Goal: Task Accomplishment & Management: Complete application form

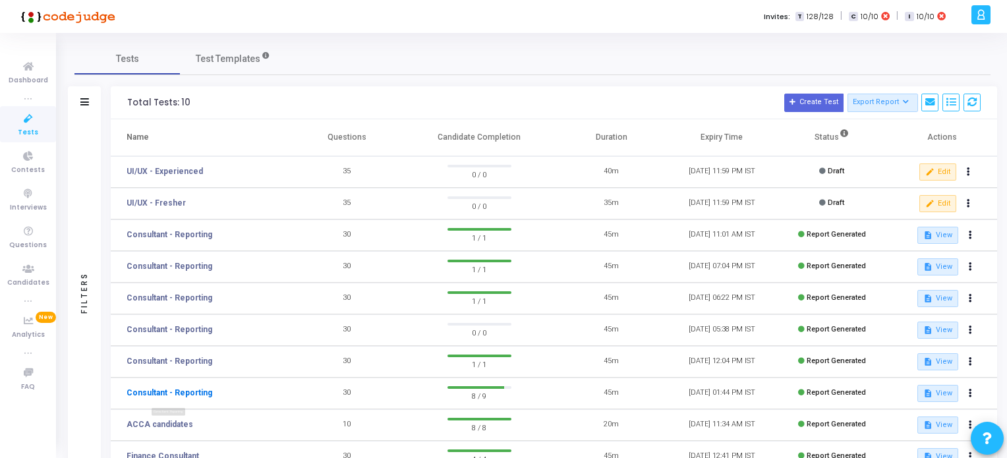
click at [177, 393] on link "Consultant - Reporting" at bounding box center [170, 393] width 86 height 12
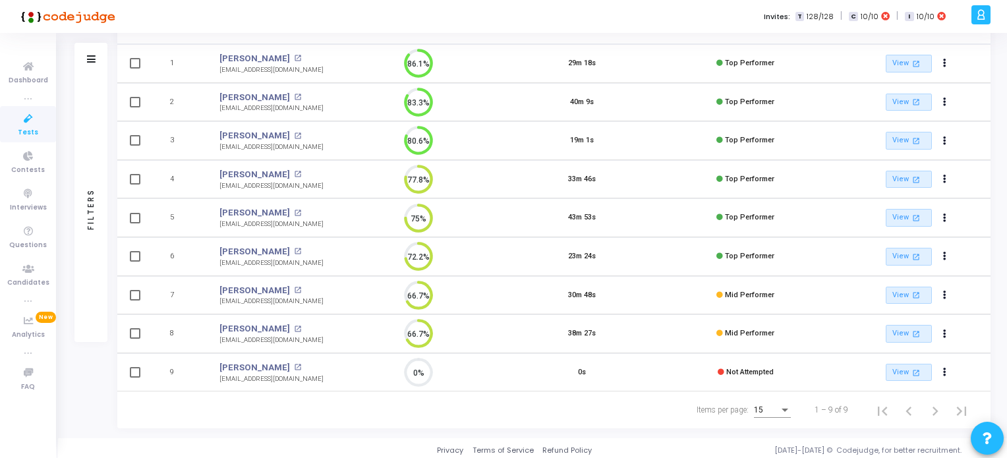
scroll to position [152, 0]
click at [944, 367] on icon "Actions" at bounding box center [944, 370] width 3 height 7
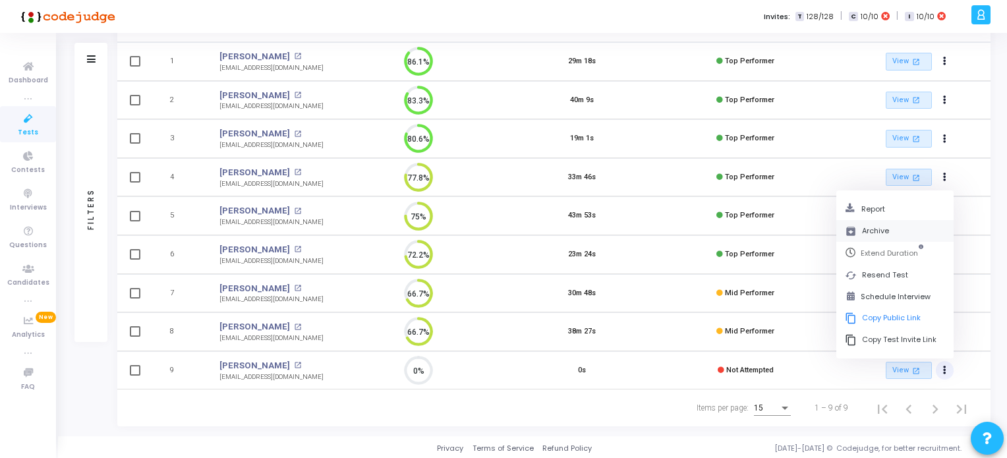
click at [869, 227] on button "archive Archive" at bounding box center [895, 231] width 117 height 22
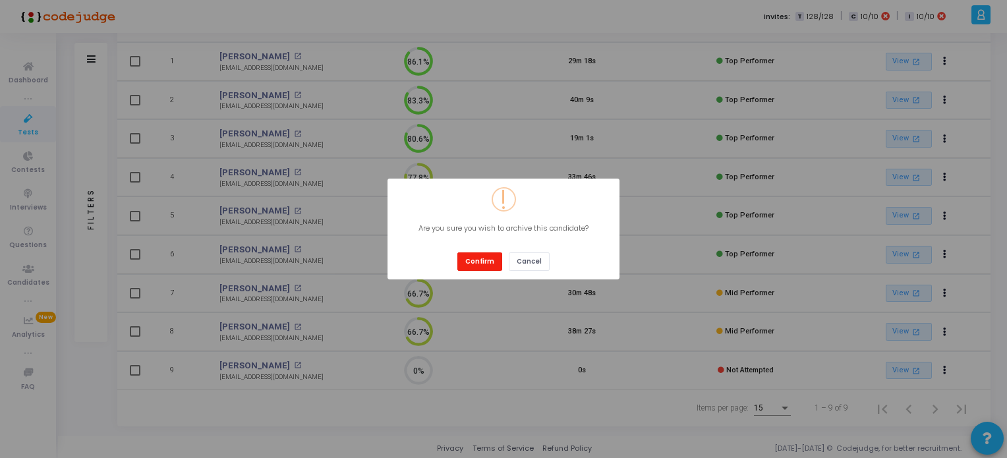
click at [477, 260] on button "Confirm" at bounding box center [479, 261] width 45 height 18
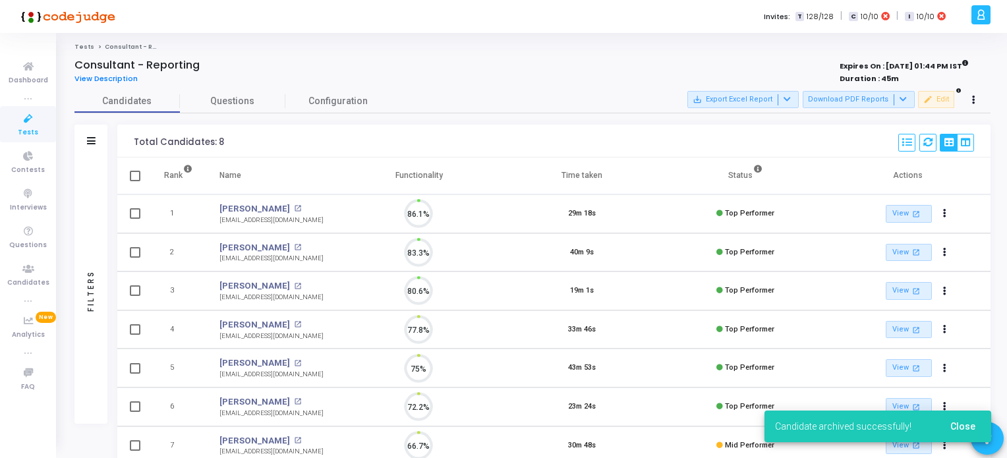
scroll to position [27, 34]
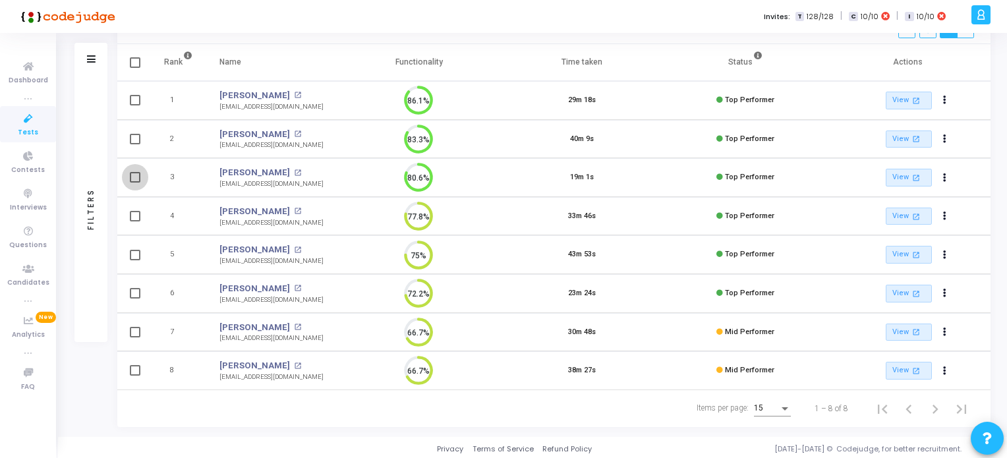
click at [138, 175] on span at bounding box center [135, 177] width 11 height 11
click at [135, 183] on input "checkbox" at bounding box center [134, 183] width 1 height 1
checkbox input "true"
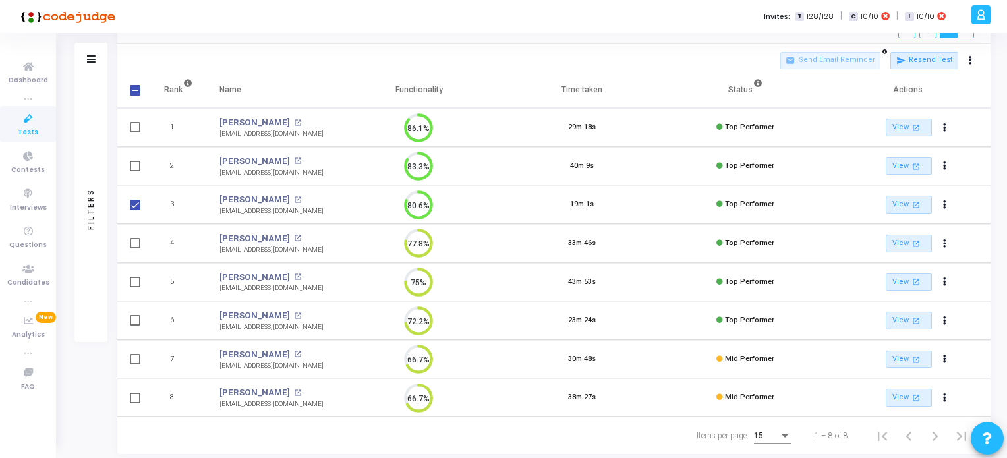
click at [131, 232] on td at bounding box center [133, 243] width 33 height 39
click at [130, 243] on span at bounding box center [135, 243] width 11 height 11
click at [134, 249] on input "checkbox" at bounding box center [134, 249] width 1 height 1
checkbox input "true"
click at [136, 324] on td at bounding box center [133, 320] width 33 height 39
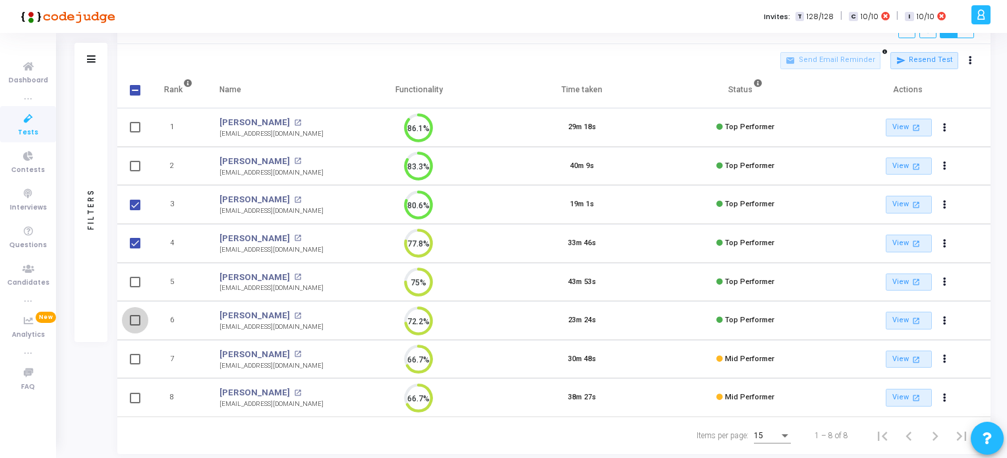
click at [134, 323] on span at bounding box center [135, 320] width 11 height 11
click at [134, 326] on input "checkbox" at bounding box center [134, 326] width 1 height 1
checkbox input "true"
click at [132, 397] on span at bounding box center [135, 398] width 11 height 11
click at [134, 403] on input "checkbox" at bounding box center [134, 403] width 1 height 1
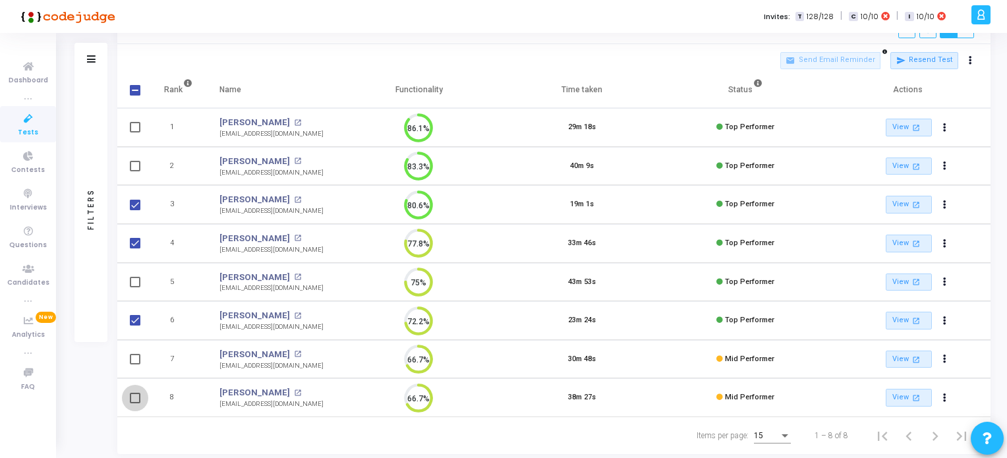
checkbox input "true"
click at [134, 358] on span at bounding box center [135, 359] width 11 height 11
click at [134, 365] on input "checkbox" at bounding box center [134, 365] width 1 height 1
checkbox input "true"
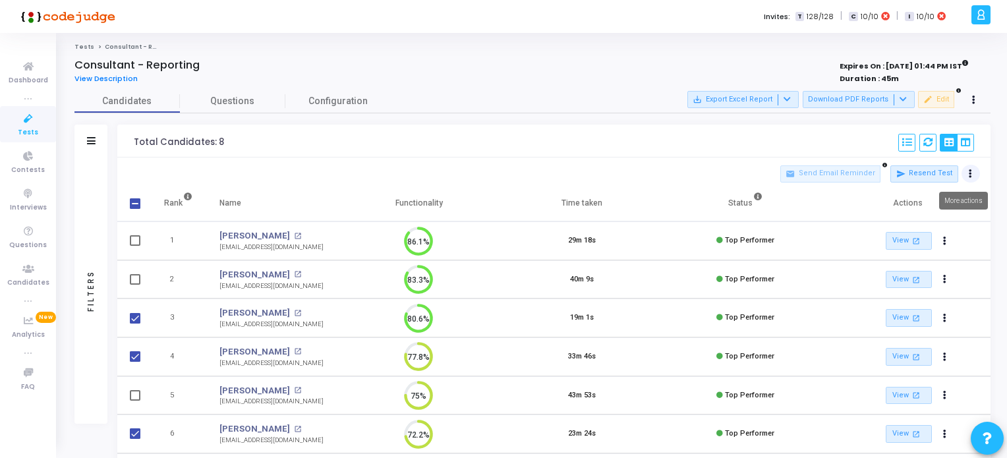
click at [968, 172] on button at bounding box center [971, 174] width 18 height 18
click at [919, 218] on button "archive Archive" at bounding box center [930, 222] width 102 height 23
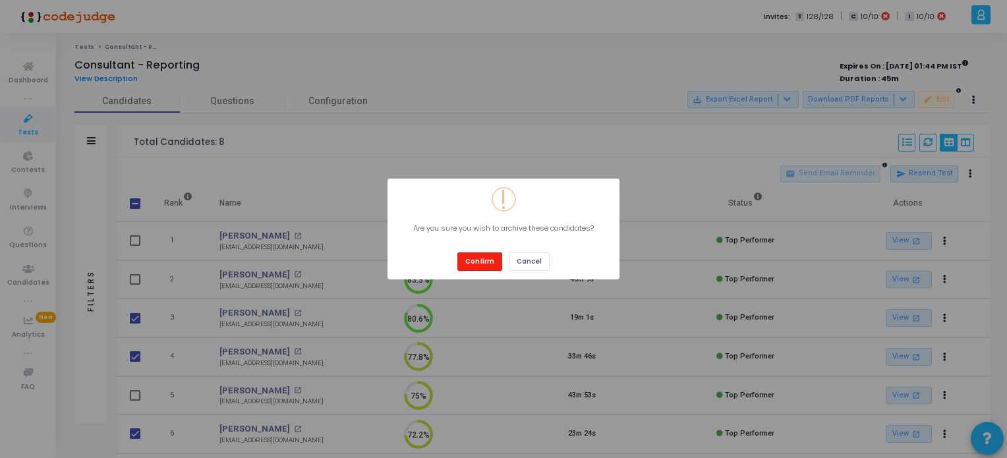
click at [467, 263] on button "Confirm" at bounding box center [479, 261] width 45 height 18
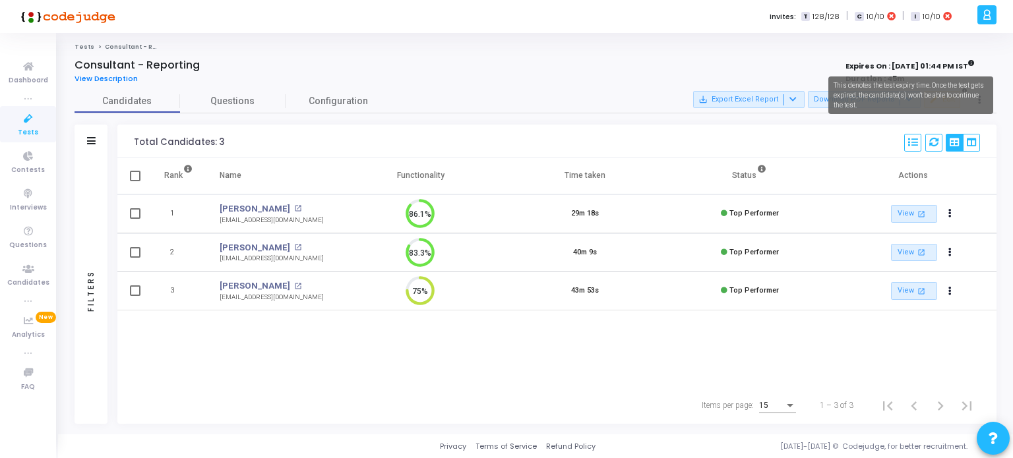
click at [970, 60] on icon at bounding box center [971, 63] width 7 height 7
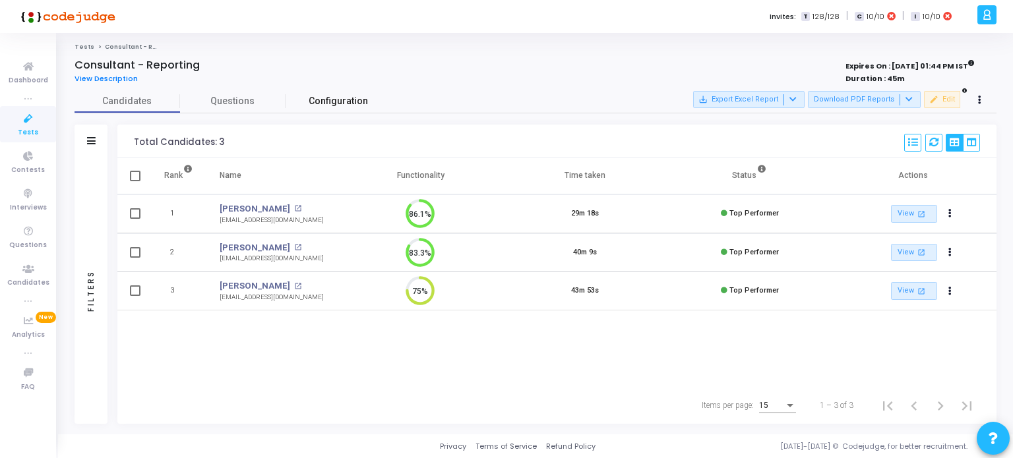
click at [347, 97] on span "Configuration" at bounding box center [338, 101] width 59 height 14
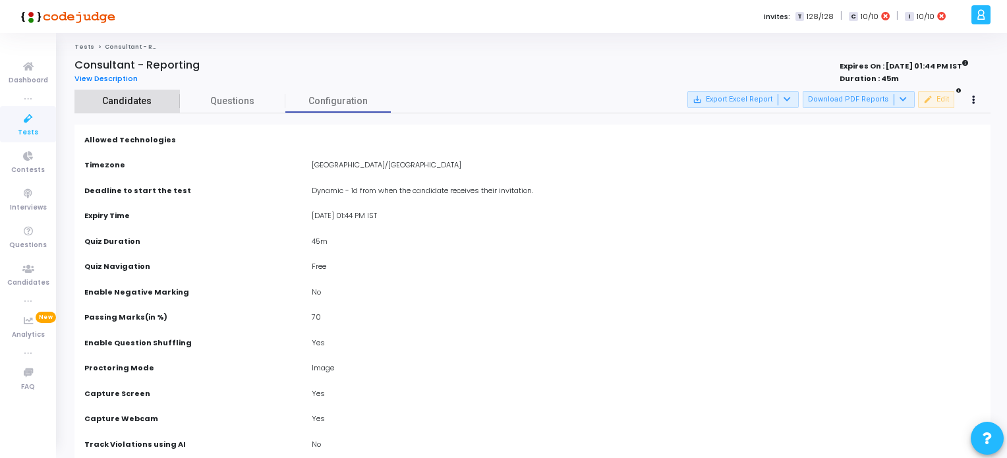
click at [131, 96] on span "Candidates" at bounding box center [126, 101] width 105 height 14
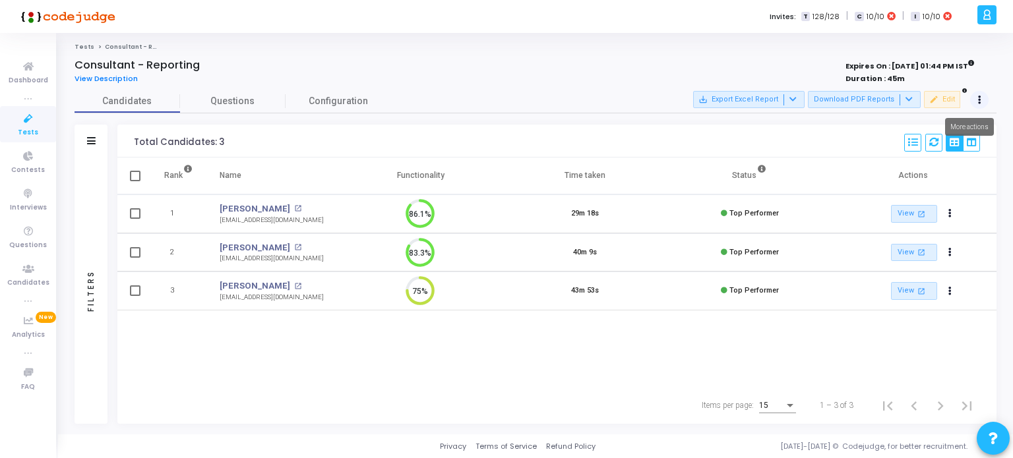
click at [976, 97] on button at bounding box center [979, 100] width 18 height 18
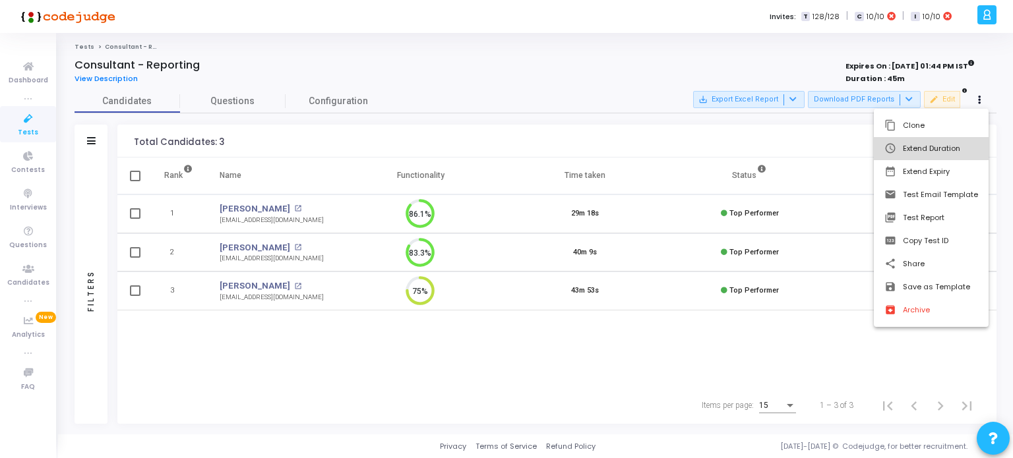
click at [933, 148] on button "schedule Extend Duration" at bounding box center [930, 148] width 115 height 23
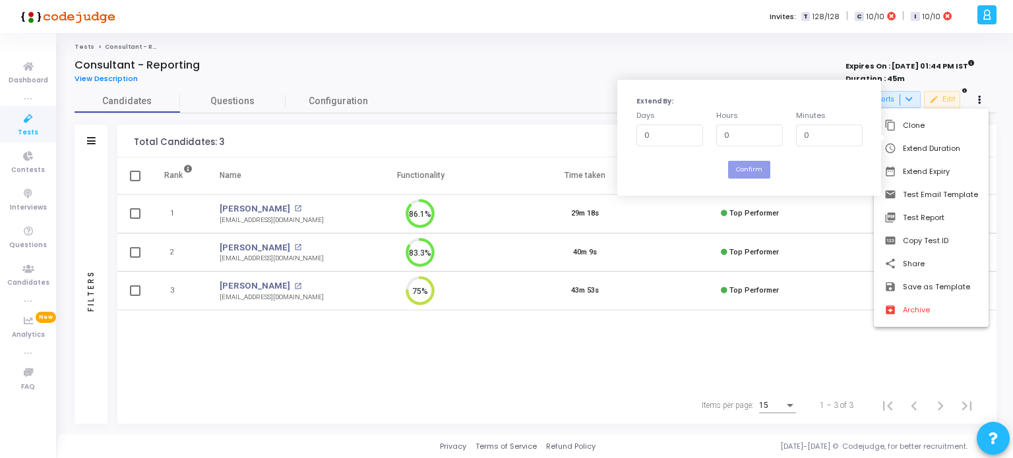
click at [641, 366] on div at bounding box center [506, 229] width 1013 height 458
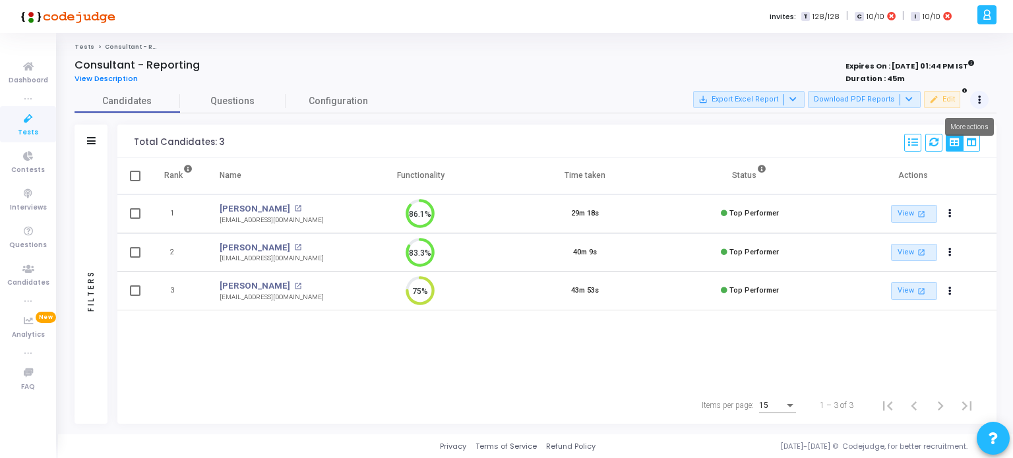
click at [978, 100] on icon at bounding box center [979, 100] width 3 height 7
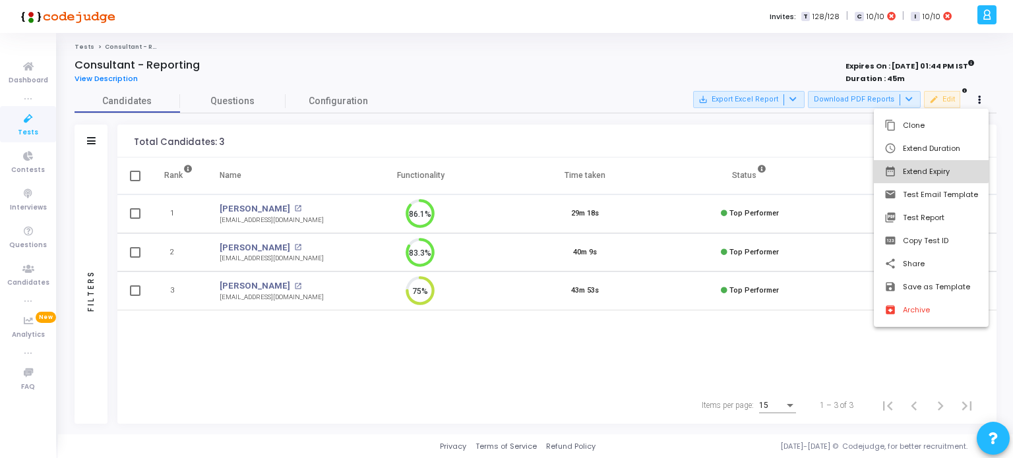
click at [924, 168] on button "date_range Extend Expiry" at bounding box center [930, 171] width 115 height 23
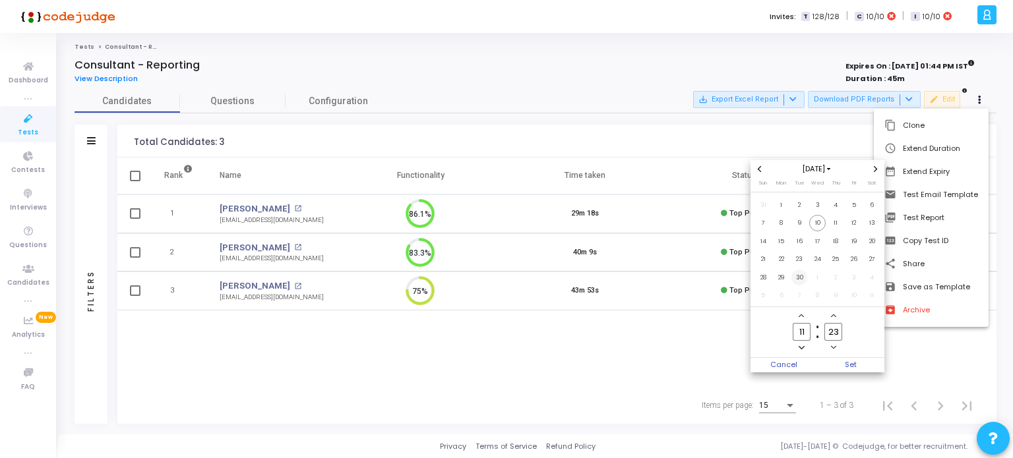
click at [796, 278] on span "30" at bounding box center [799, 278] width 16 height 16
click at [849, 365] on span "Set" at bounding box center [850, 365] width 67 height 15
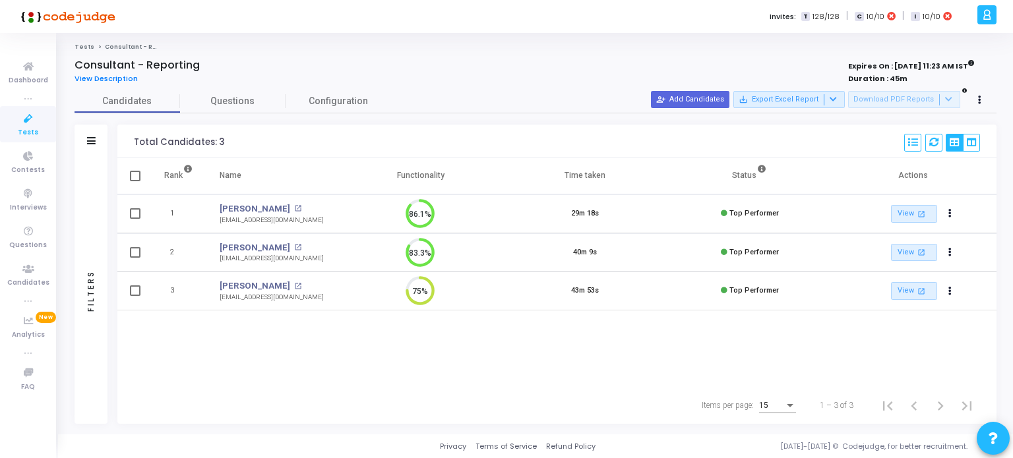
click at [26, 127] on span "Tests" at bounding box center [28, 132] width 20 height 11
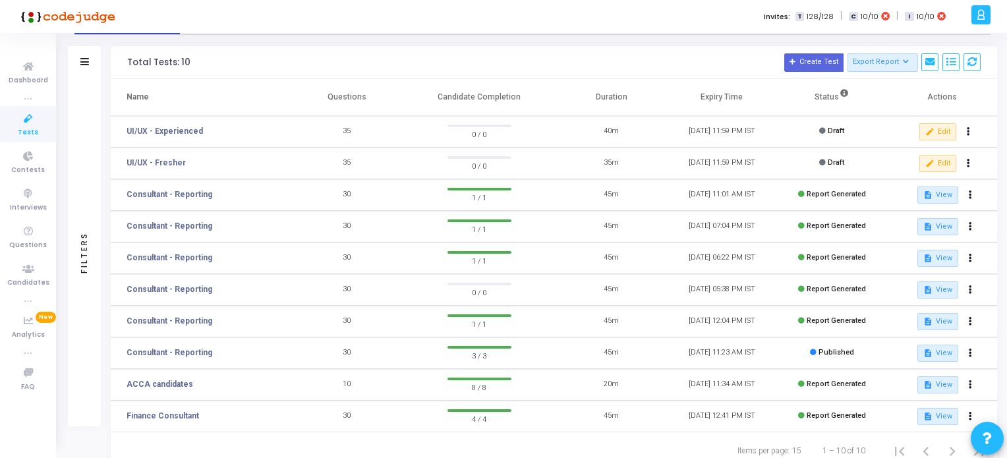
scroll to position [84, 0]
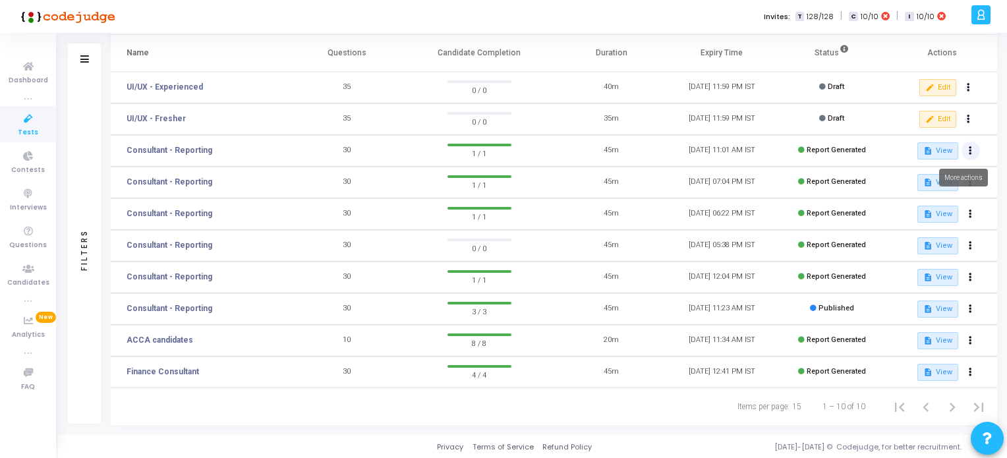
click at [972, 150] on button at bounding box center [971, 151] width 18 height 18
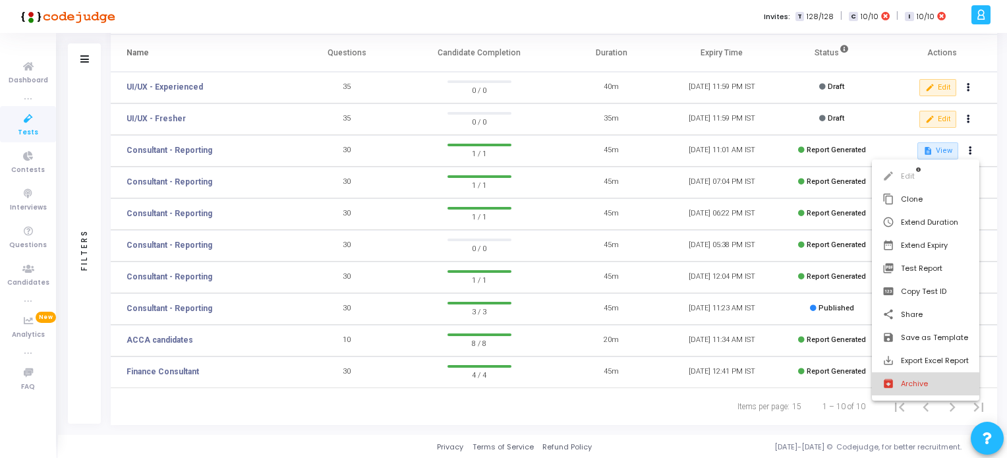
click at [907, 378] on button "archive Archive" at bounding box center [925, 383] width 107 height 23
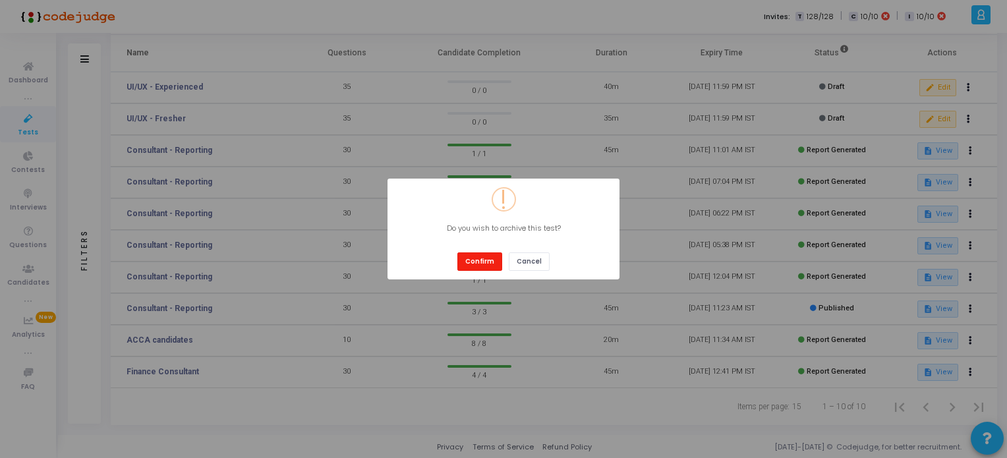
click at [486, 260] on button "Confirm" at bounding box center [479, 261] width 45 height 18
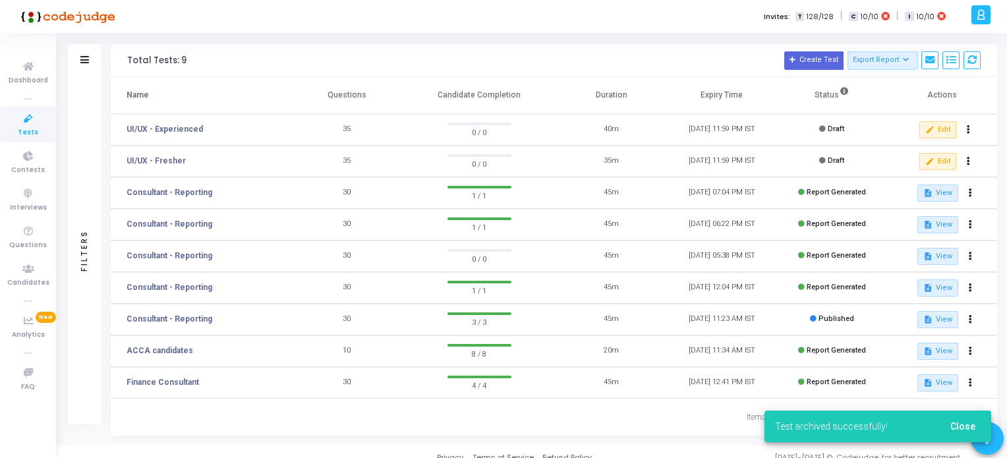
scroll to position [53, 0]
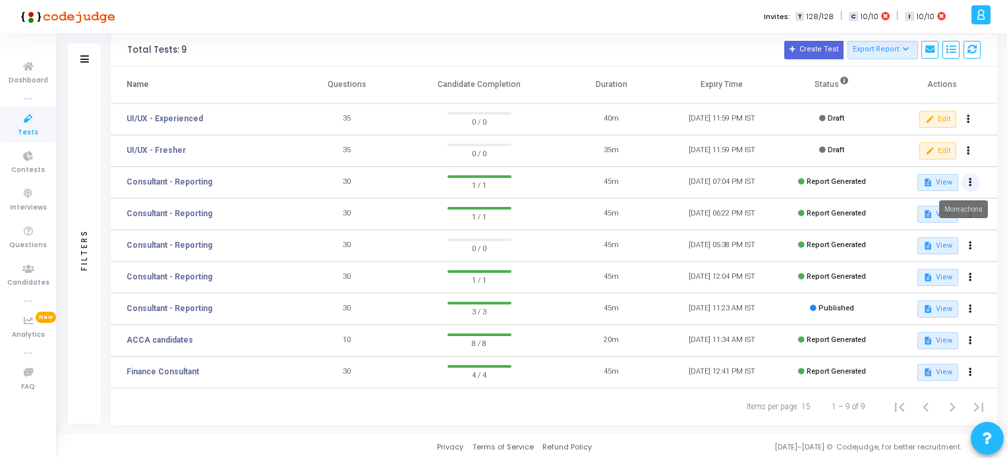
click at [970, 182] on icon at bounding box center [970, 182] width 3 height 7
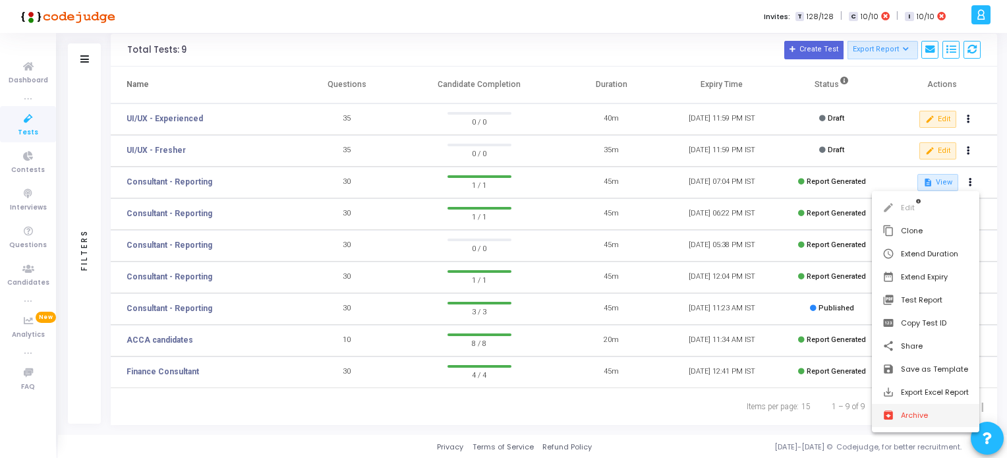
click at [901, 417] on button "archive Archive" at bounding box center [925, 415] width 107 height 23
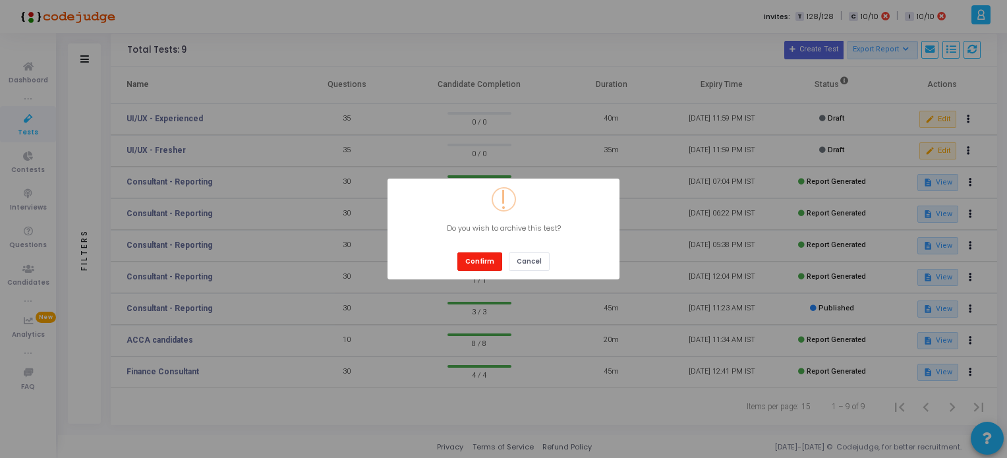
click at [474, 261] on button "Confirm" at bounding box center [479, 261] width 45 height 18
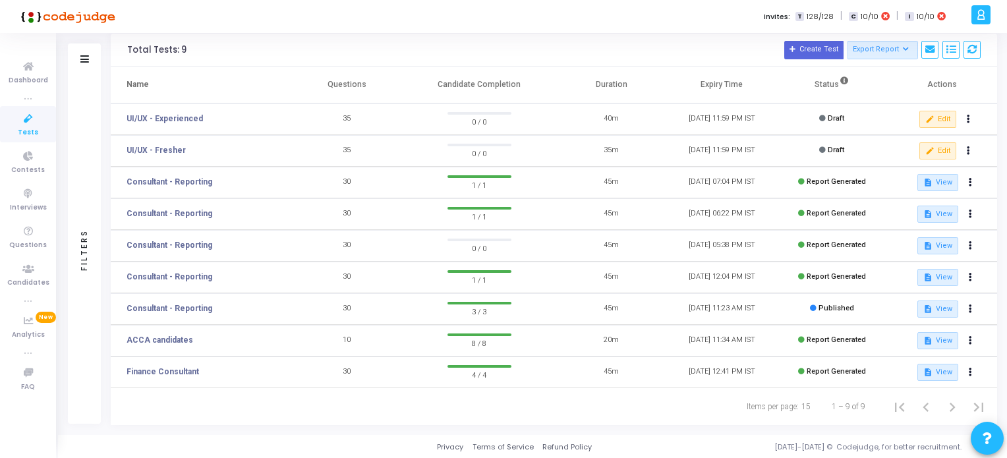
scroll to position [42, 0]
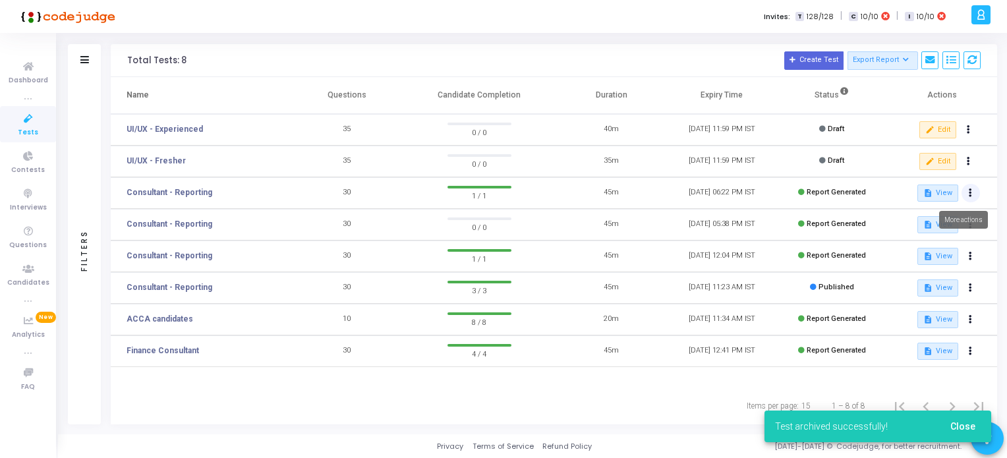
click at [969, 192] on icon at bounding box center [970, 193] width 3 height 7
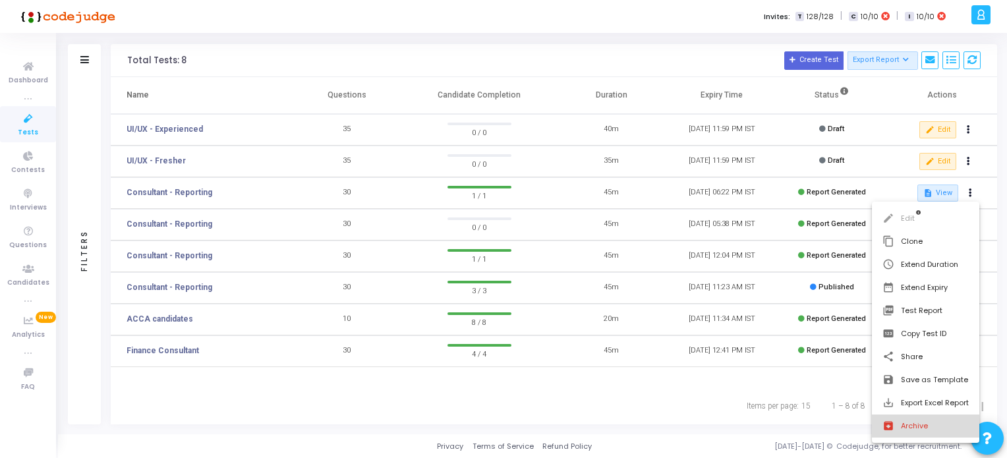
click at [911, 424] on button "archive Archive" at bounding box center [925, 426] width 107 height 23
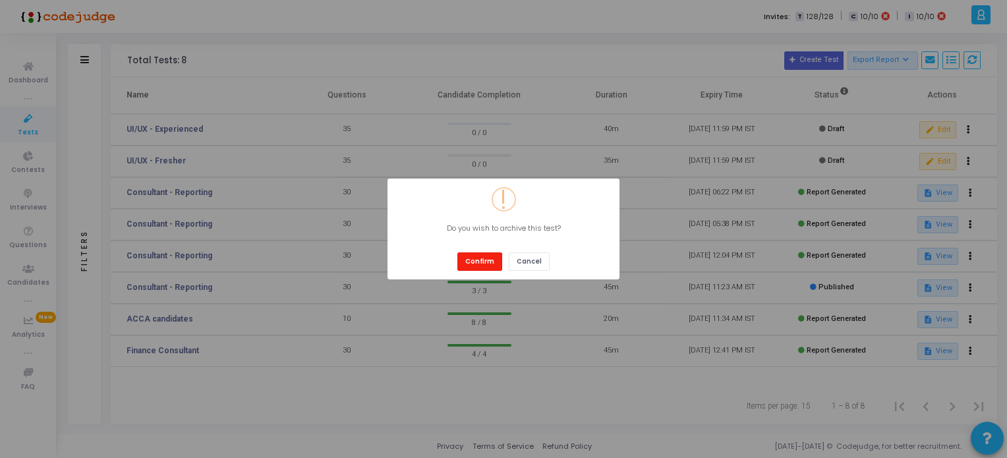
click at [476, 255] on button "Confirm" at bounding box center [479, 261] width 45 height 18
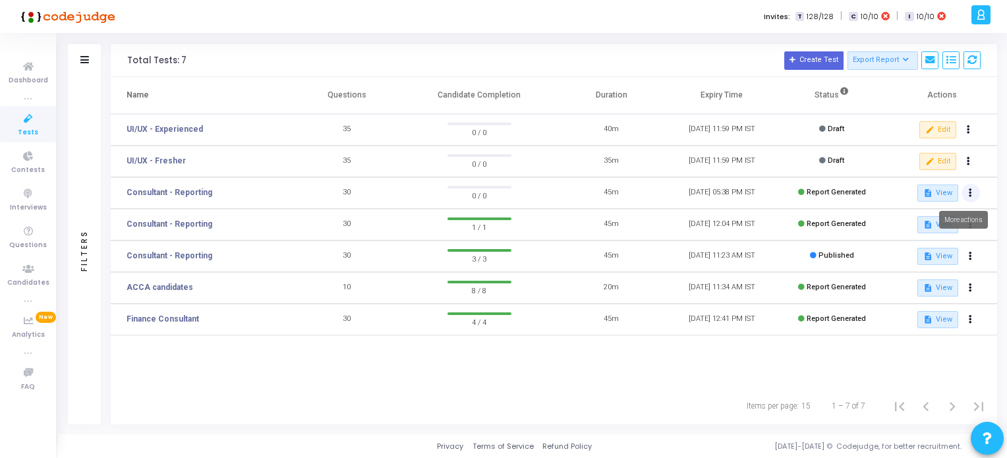
click at [970, 193] on icon at bounding box center [970, 193] width 3 height 7
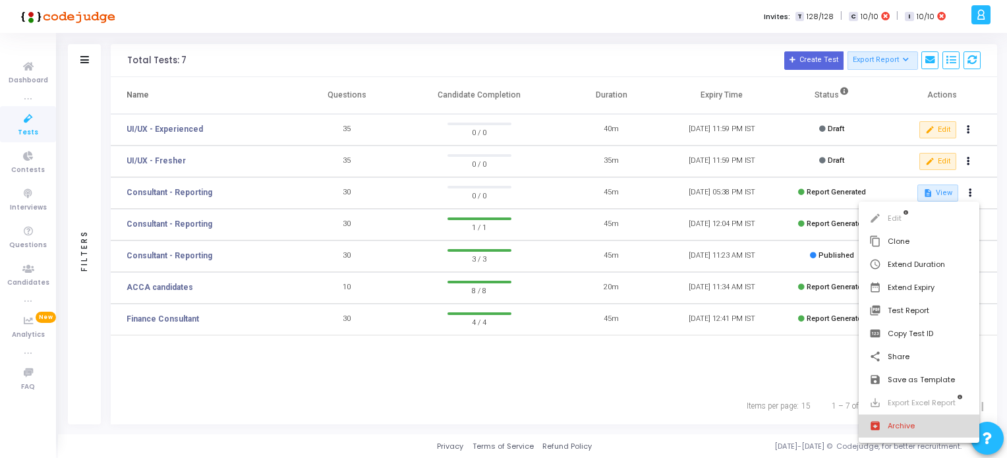
click at [879, 428] on button "archive Archive" at bounding box center [919, 426] width 121 height 23
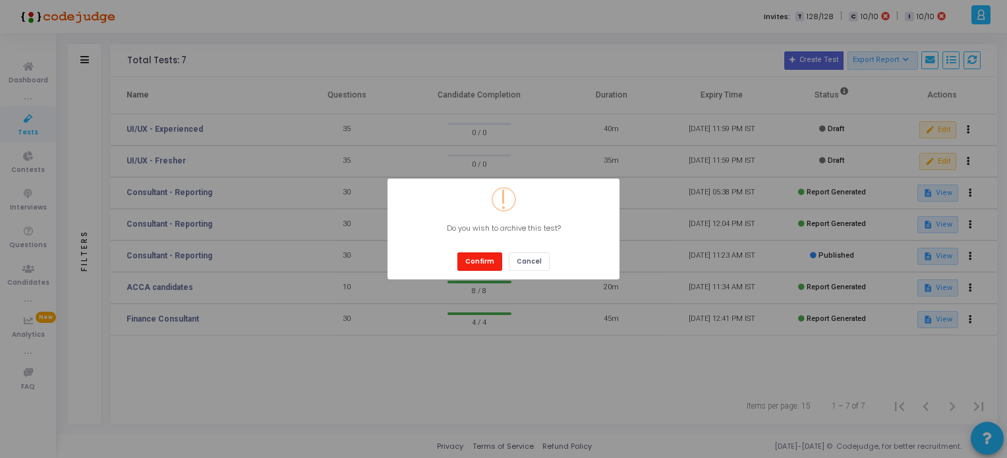
click at [483, 260] on button "Confirm" at bounding box center [479, 261] width 45 height 18
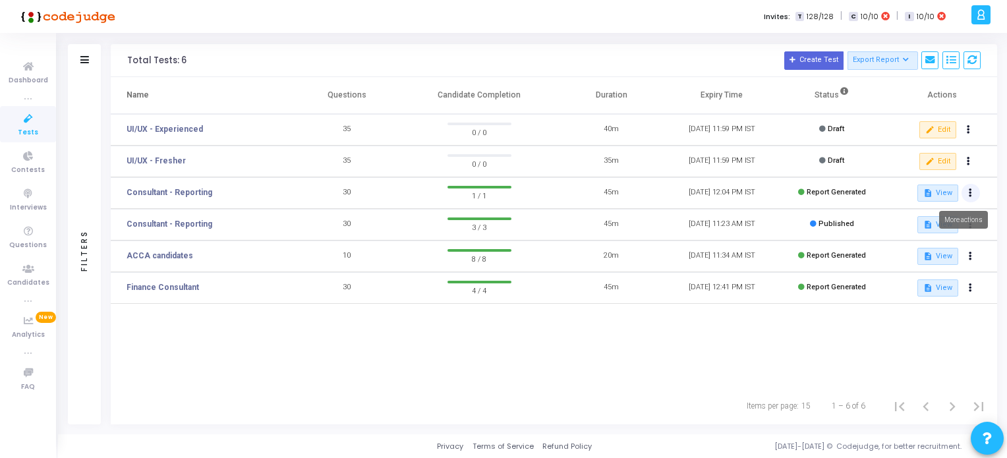
click at [970, 193] on icon at bounding box center [970, 193] width 3 height 7
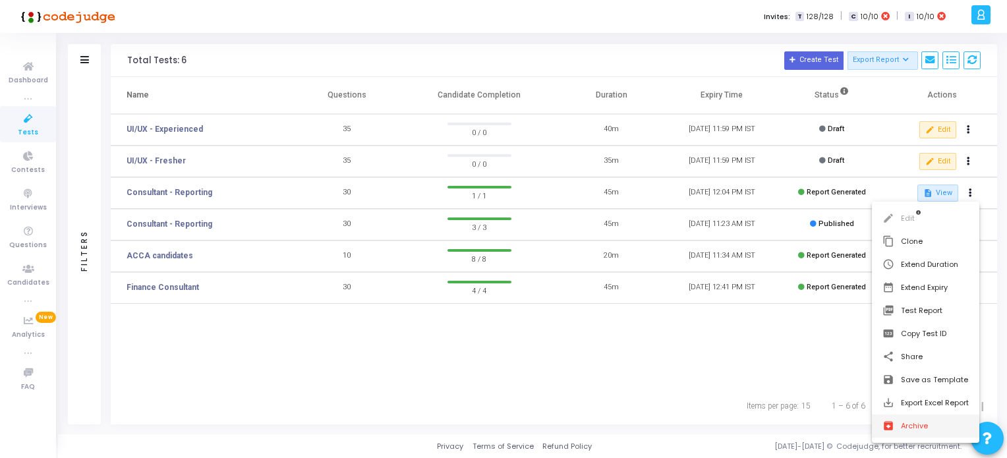
click at [910, 422] on button "archive Archive" at bounding box center [925, 426] width 107 height 23
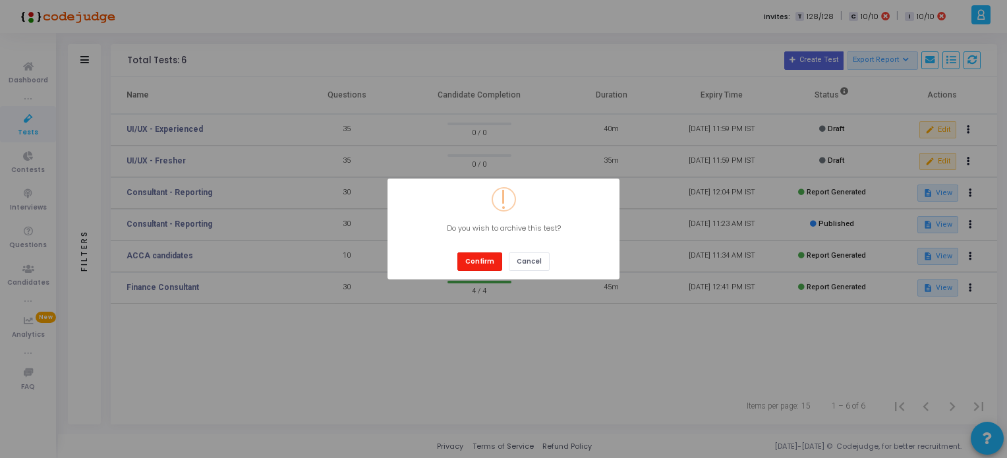
click at [471, 263] on button "Confirm" at bounding box center [479, 261] width 45 height 18
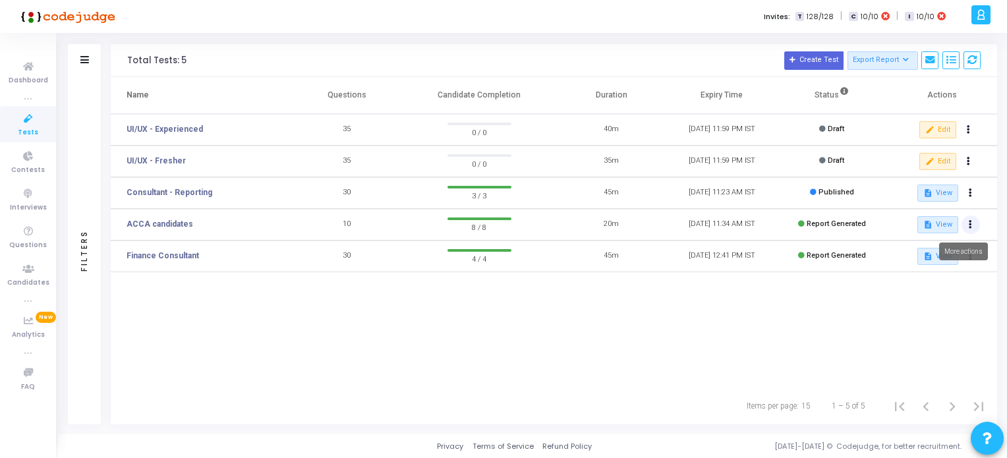
click at [969, 225] on icon at bounding box center [970, 224] width 3 height 7
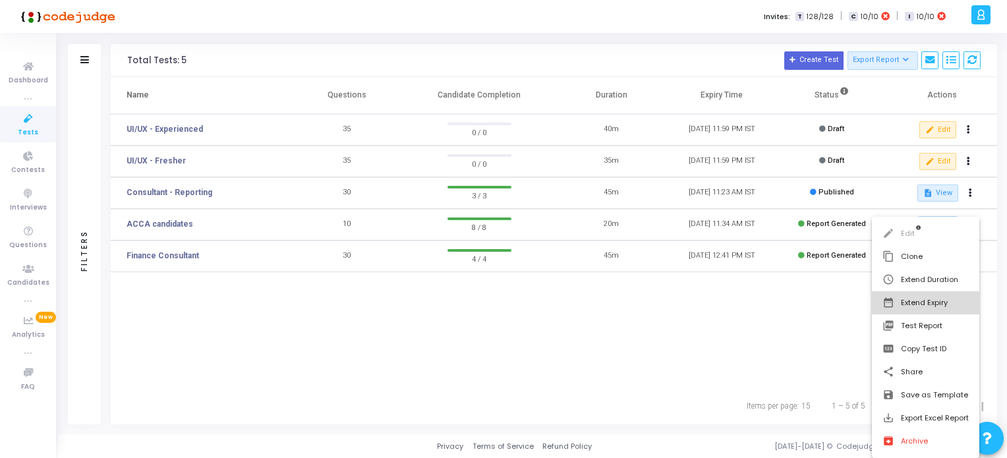
click at [918, 307] on button "date_range Extend Expiry" at bounding box center [925, 302] width 107 height 23
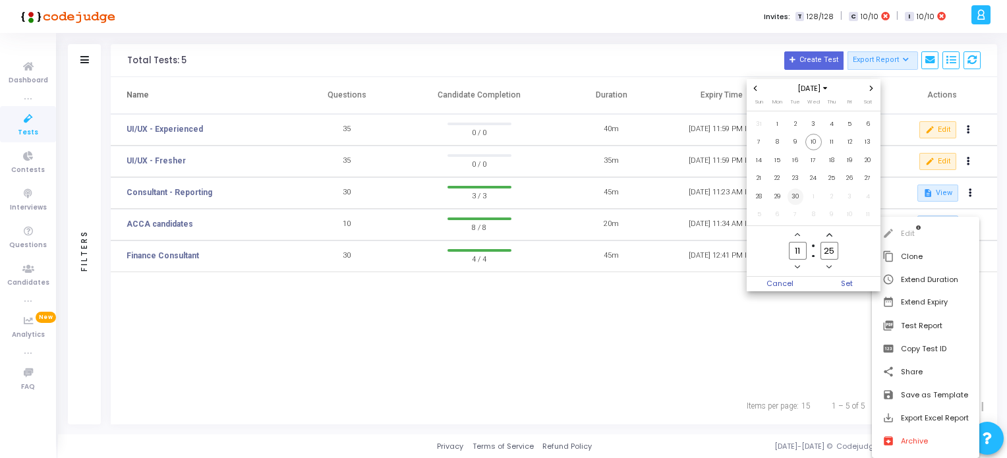
click at [792, 198] on span "30" at bounding box center [796, 197] width 16 height 16
click at [848, 285] on span "Set" at bounding box center [846, 284] width 67 height 15
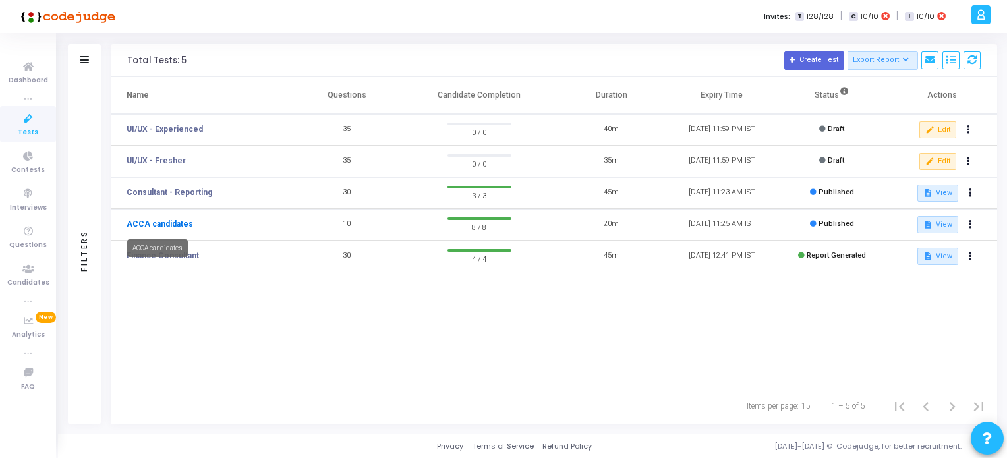
click at [179, 223] on link "ACCA candidates" at bounding box center [160, 224] width 67 height 12
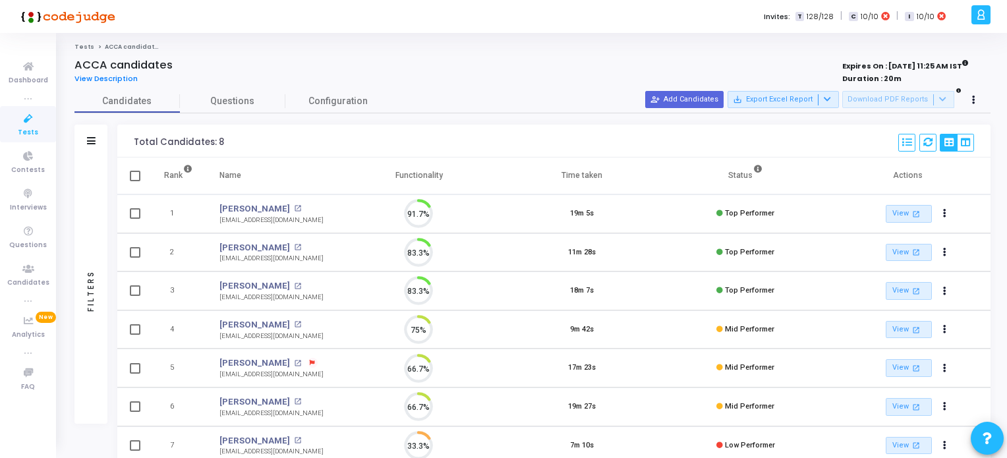
scroll to position [27, 34]
click at [135, 213] on span at bounding box center [135, 213] width 11 height 11
click at [135, 219] on input "checkbox" at bounding box center [134, 219] width 1 height 1
checkbox input "true"
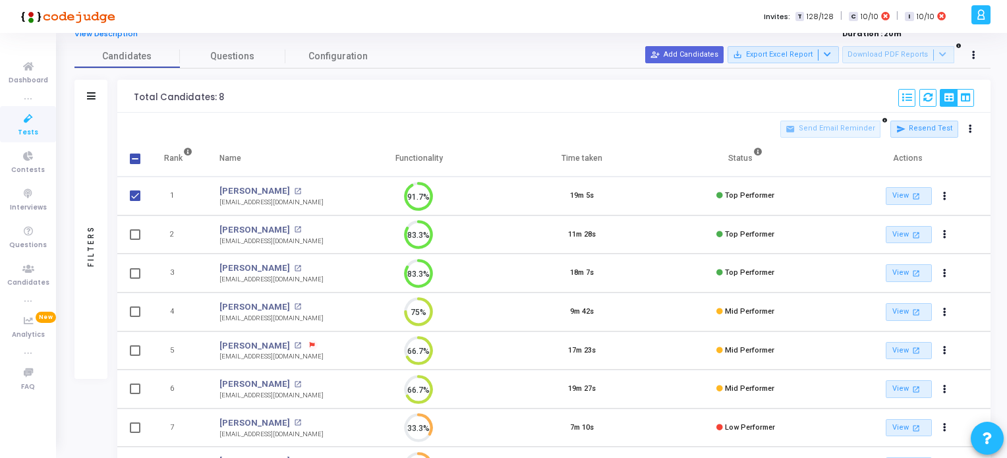
scroll to position [132, 0]
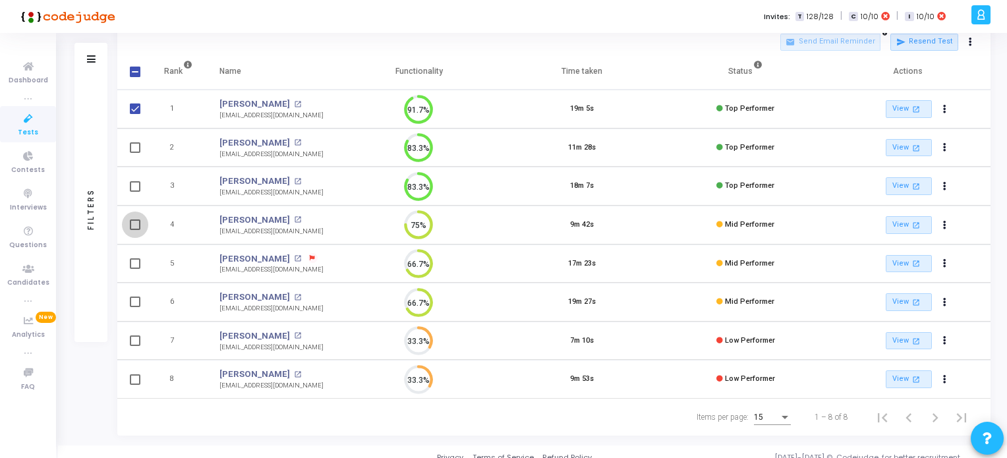
click at [134, 221] on span at bounding box center [135, 225] width 11 height 11
click at [134, 230] on input "checkbox" at bounding box center [134, 230] width 1 height 1
checkbox input "true"
click at [139, 336] on span at bounding box center [135, 341] width 11 height 11
click at [135, 346] on input "checkbox" at bounding box center [134, 346] width 1 height 1
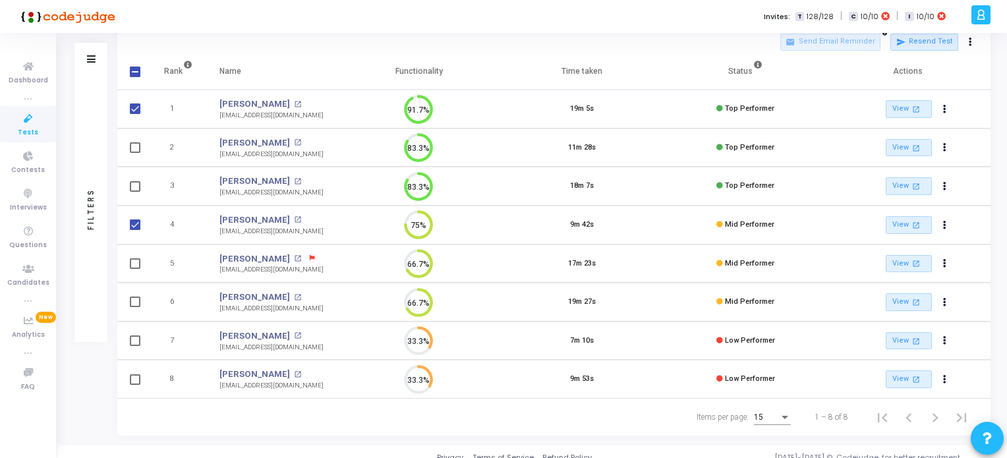
checkbox input "true"
click at [134, 375] on span at bounding box center [135, 379] width 11 height 11
click at [134, 385] on input "checkbox" at bounding box center [134, 385] width 1 height 1
checkbox input "true"
click at [972, 47] on button at bounding box center [971, 42] width 18 height 18
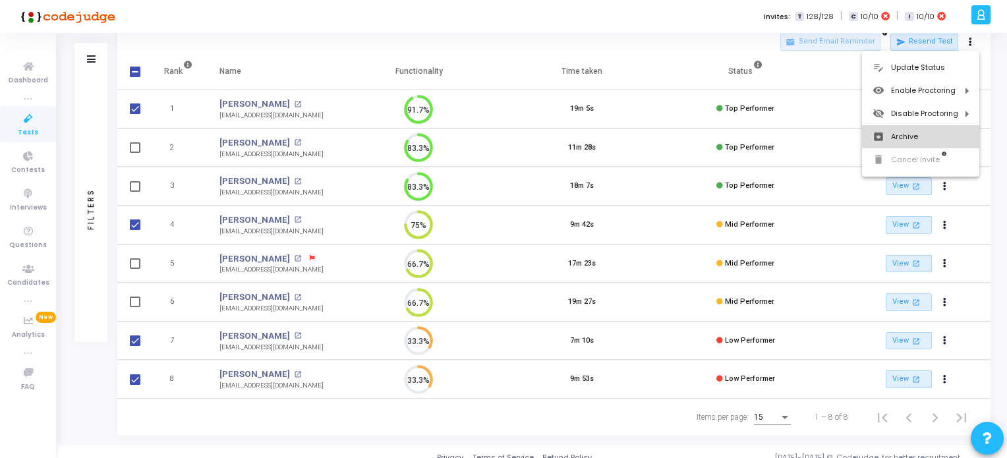
click at [908, 136] on button "archive Archive" at bounding box center [920, 136] width 117 height 23
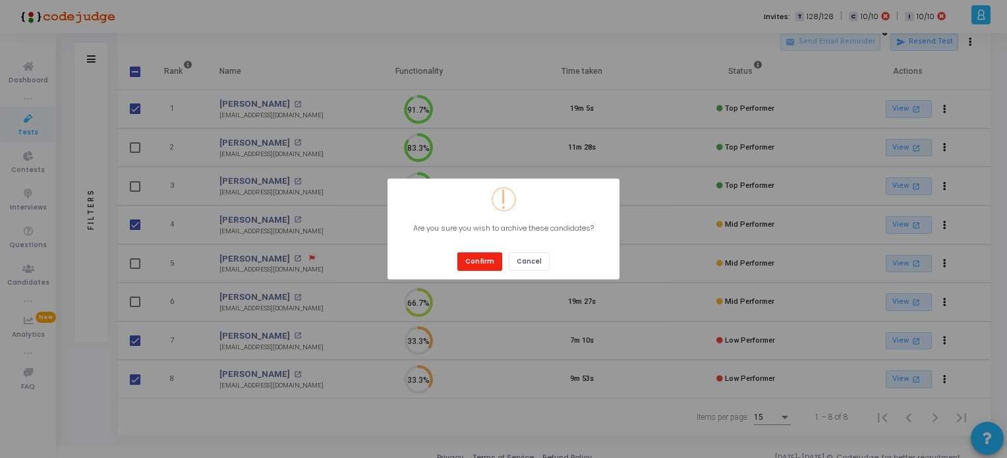
click at [472, 263] on button "Confirm" at bounding box center [479, 261] width 45 height 18
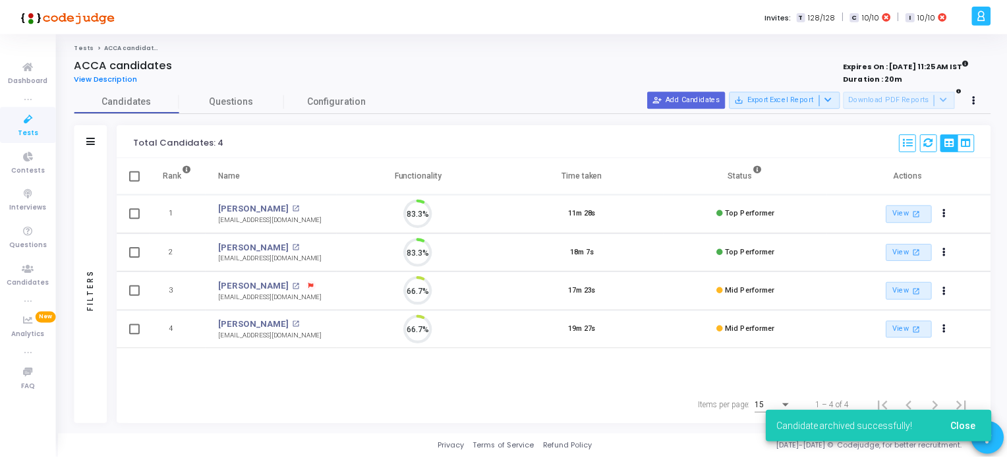
scroll to position [27, 34]
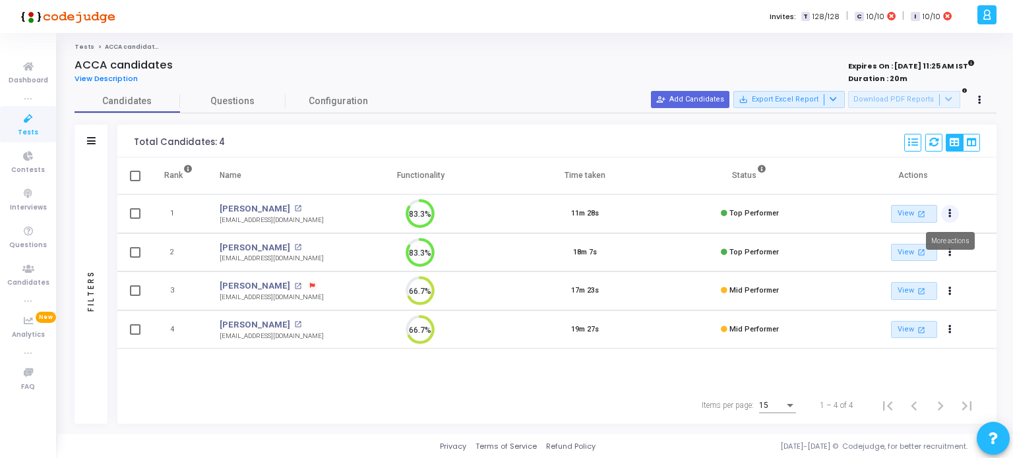
click at [951, 212] on button "Actions" at bounding box center [950, 214] width 18 height 18
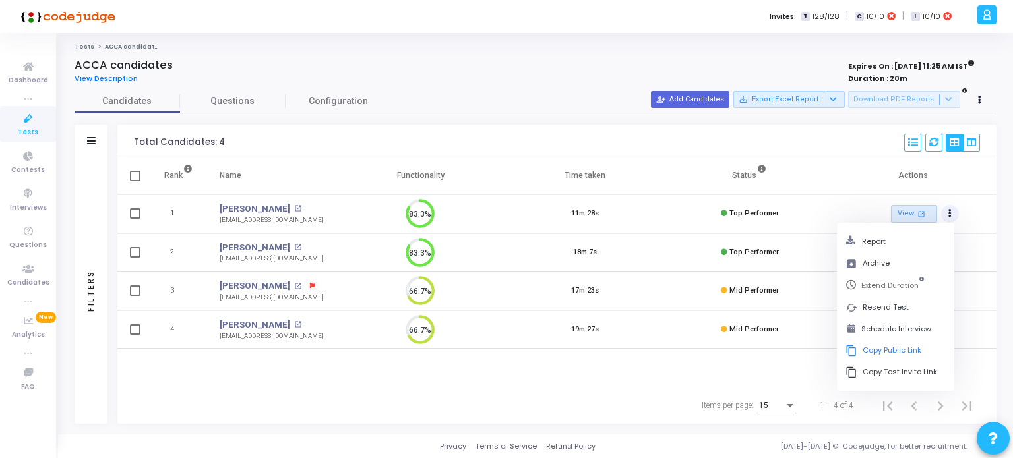
click at [330, 390] on div "Items per page: 15 1 – 4 of 4" at bounding box center [557, 405] width 857 height 37
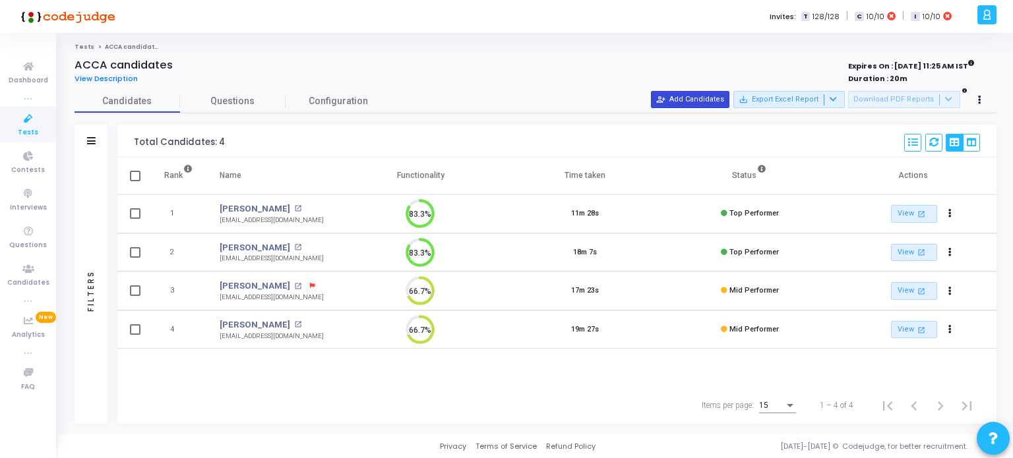
click at [710, 98] on button "person_add_alt Add Candidates" at bounding box center [690, 99] width 78 height 17
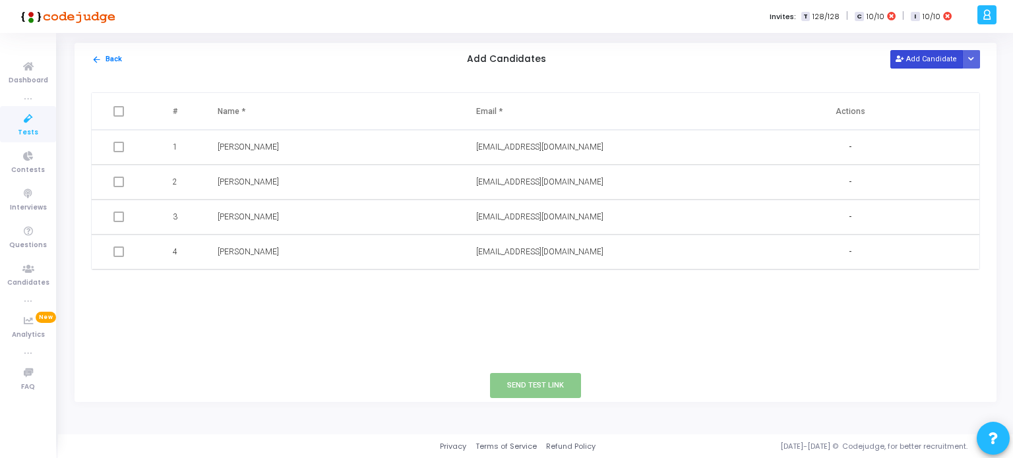
click at [919, 64] on button "Add Candidate" at bounding box center [926, 59] width 73 height 18
click at [244, 289] on input "text" at bounding box center [298, 287] width 160 height 22
type input "[PERSON_NAME]"
click at [483, 289] on input "text" at bounding box center [556, 287] width 160 height 22
paste input "[EMAIL_ADDRESS][DOMAIN_NAME]"
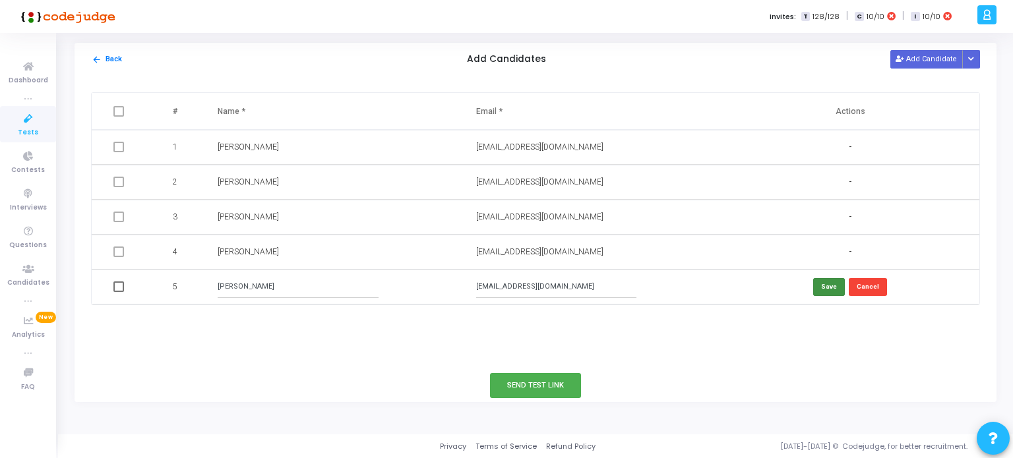
type input "[EMAIL_ADDRESS][DOMAIN_NAME]"
click at [836, 285] on button "Save" at bounding box center [829, 287] width 32 height 18
click at [918, 61] on button "Add Candidate" at bounding box center [926, 59] width 73 height 18
click at [252, 326] on input "text" at bounding box center [298, 322] width 160 height 22
type input "[PERSON_NAME]"
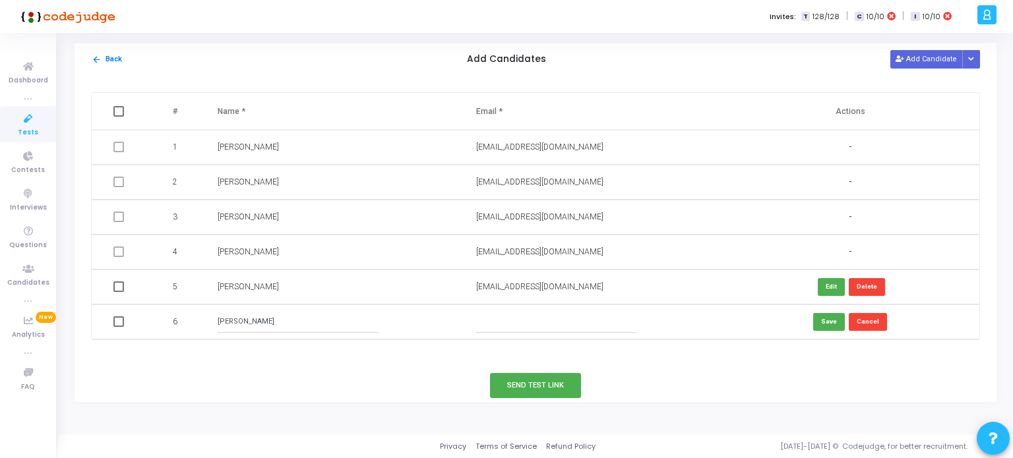
click at [488, 324] on input "text" at bounding box center [556, 322] width 160 height 22
paste input "[EMAIL_ADDRESS][DOMAIN_NAME]"
type input "[EMAIL_ADDRESS][DOMAIN_NAME]"
click at [828, 321] on button "Save" at bounding box center [829, 322] width 32 height 18
click at [116, 289] on span at bounding box center [118, 286] width 11 height 11
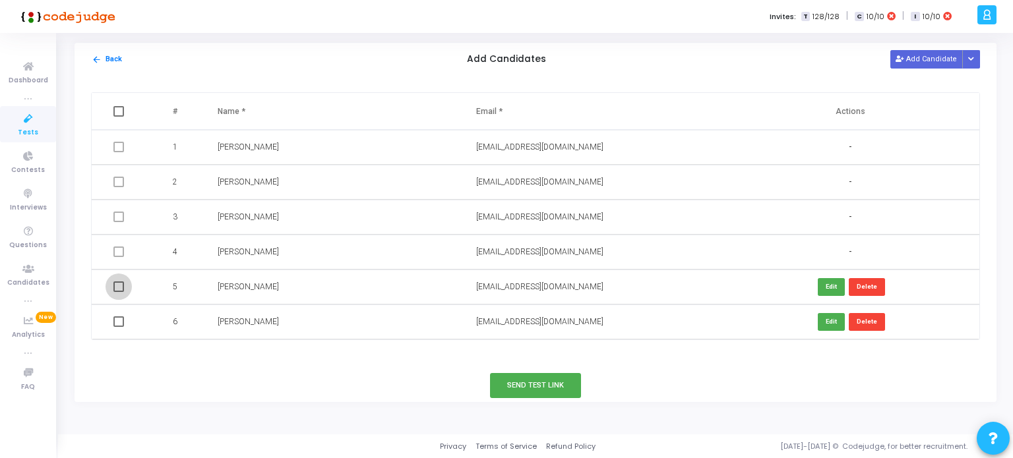
click at [118, 292] on input "checkbox" at bounding box center [118, 292] width 1 height 1
checkbox input "true"
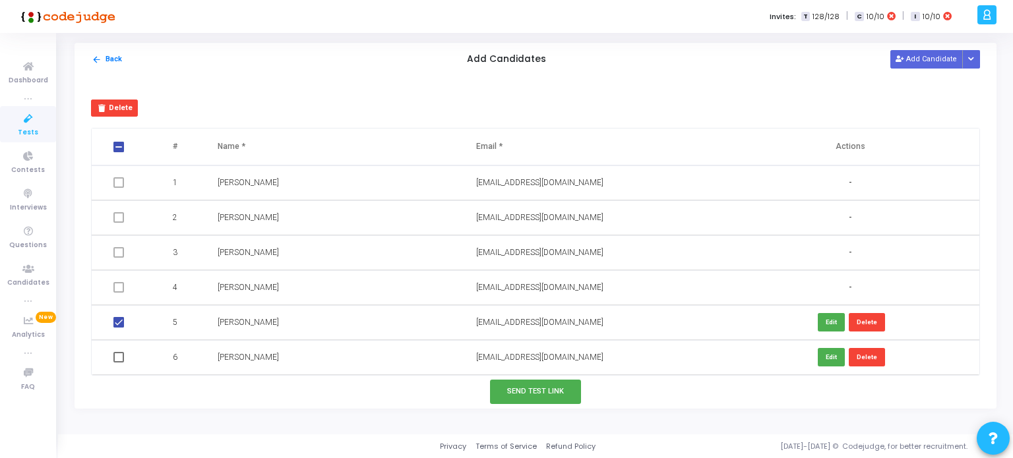
click at [117, 359] on span at bounding box center [118, 357] width 11 height 11
click at [118, 363] on input "checkbox" at bounding box center [118, 363] width 1 height 1
checkbox input "true"
click at [532, 389] on button "Send Test Link" at bounding box center [535, 392] width 91 height 24
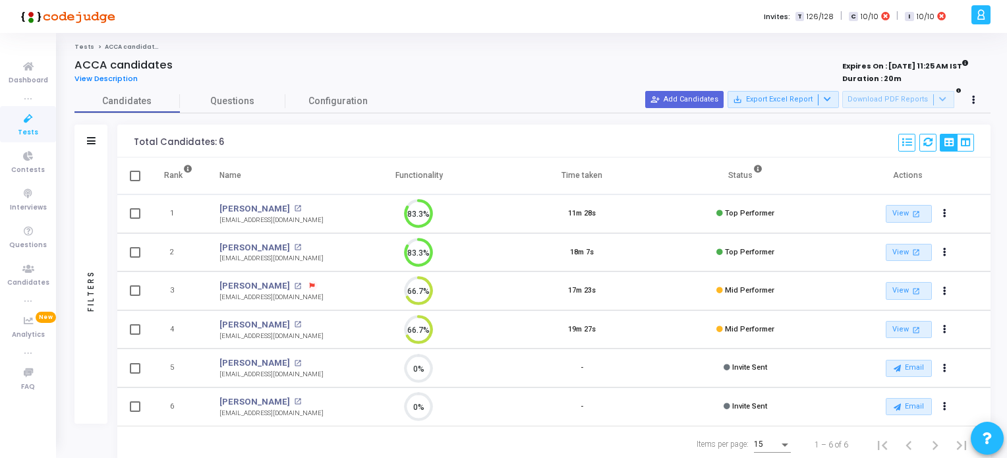
click at [28, 119] on icon at bounding box center [29, 119] width 28 height 16
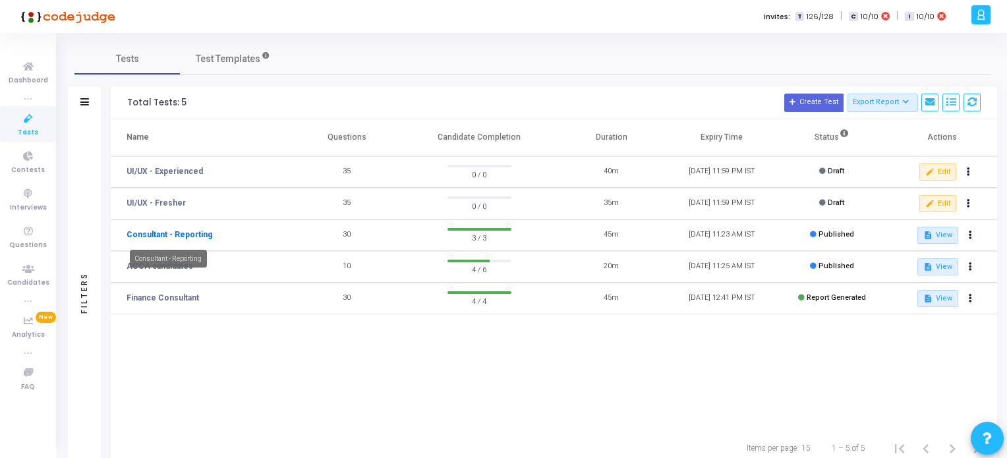
click at [175, 233] on link "Consultant - Reporting" at bounding box center [170, 235] width 86 height 12
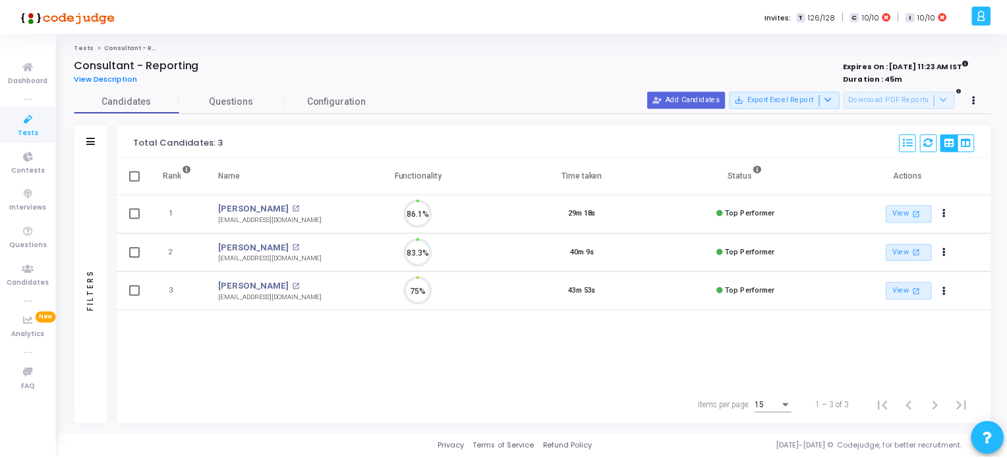
scroll to position [27, 34]
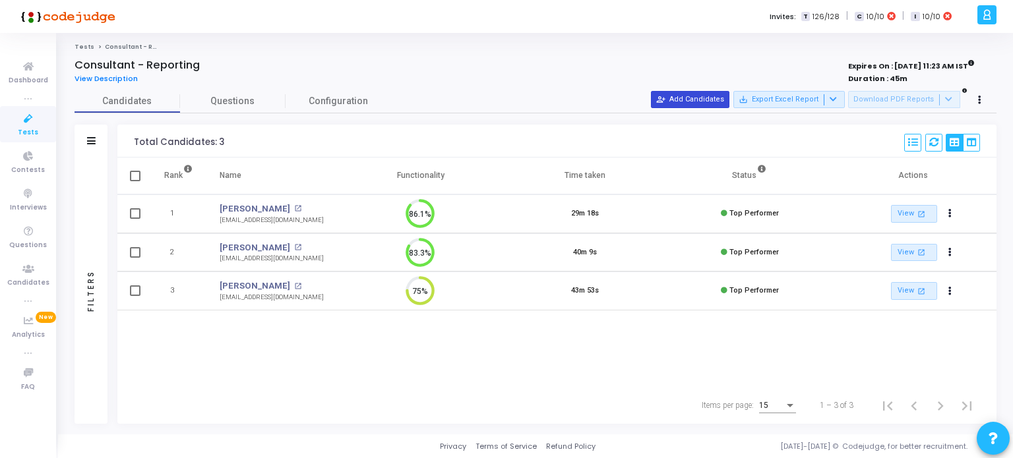
click at [680, 95] on button "person_add_alt Add Candidates" at bounding box center [690, 99] width 78 height 17
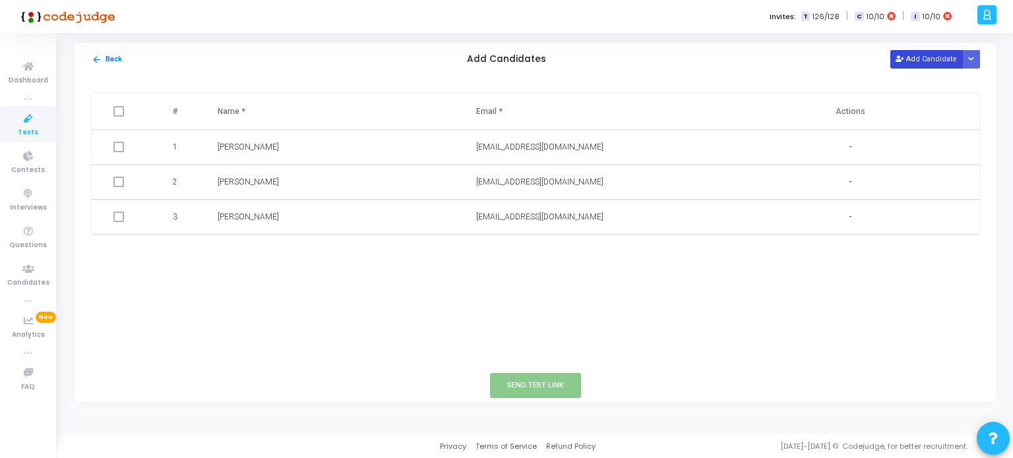
click at [947, 55] on button "Add Candidate" at bounding box center [926, 59] width 73 height 18
click at [279, 256] on input "text" at bounding box center [298, 252] width 160 height 22
click at [871, 249] on button "Cancel" at bounding box center [867, 252] width 38 height 18
click at [421, 266] on div "# Name * Email * Actions 1 [PERSON_NAME] [EMAIL_ADDRESS][DOMAIN_NAME] - 2 [PERS…" at bounding box center [535, 222] width 922 height 293
click at [26, 123] on icon at bounding box center [29, 119] width 28 height 16
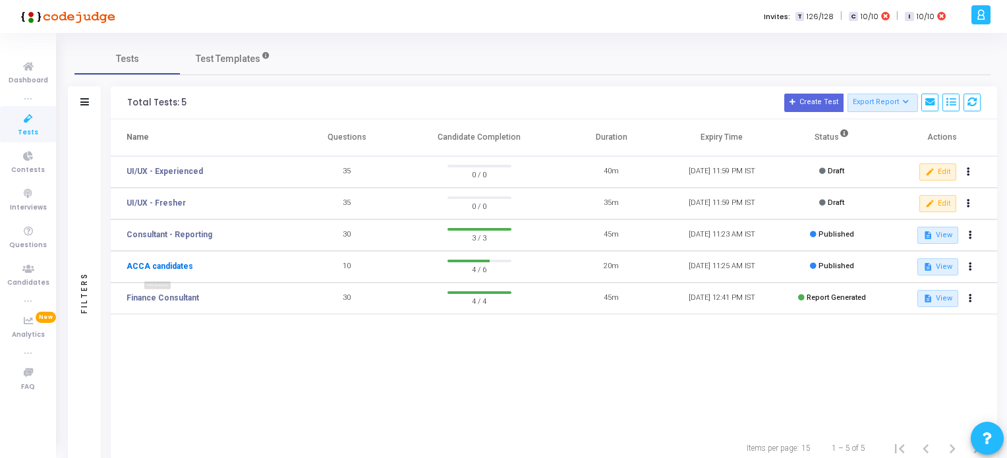
click at [169, 262] on link "ACCA candidates" at bounding box center [160, 266] width 67 height 12
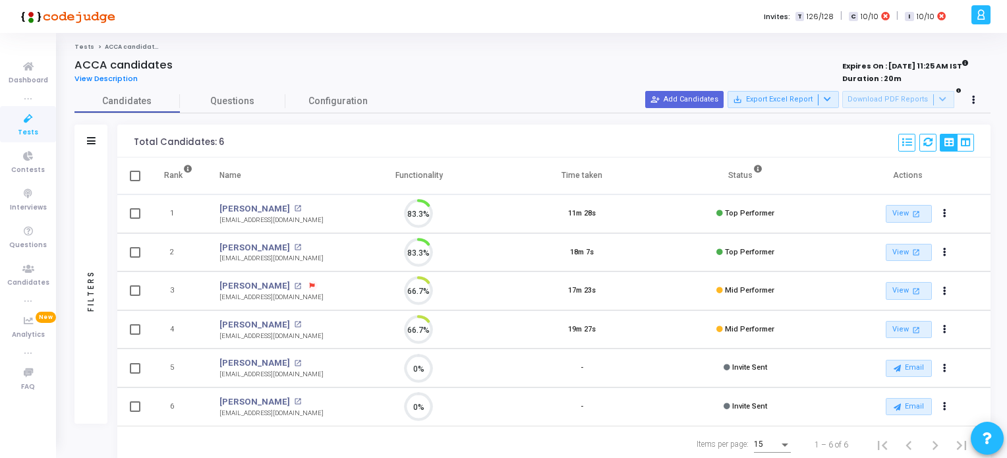
scroll to position [27, 34]
click at [27, 127] on span "Tests" at bounding box center [28, 132] width 20 height 11
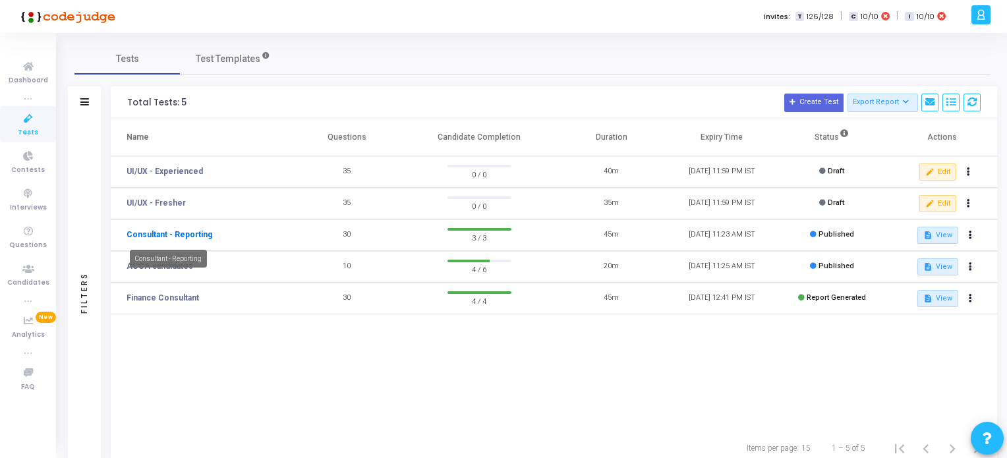
click at [172, 232] on link "Consultant - Reporting" at bounding box center [170, 235] width 86 height 12
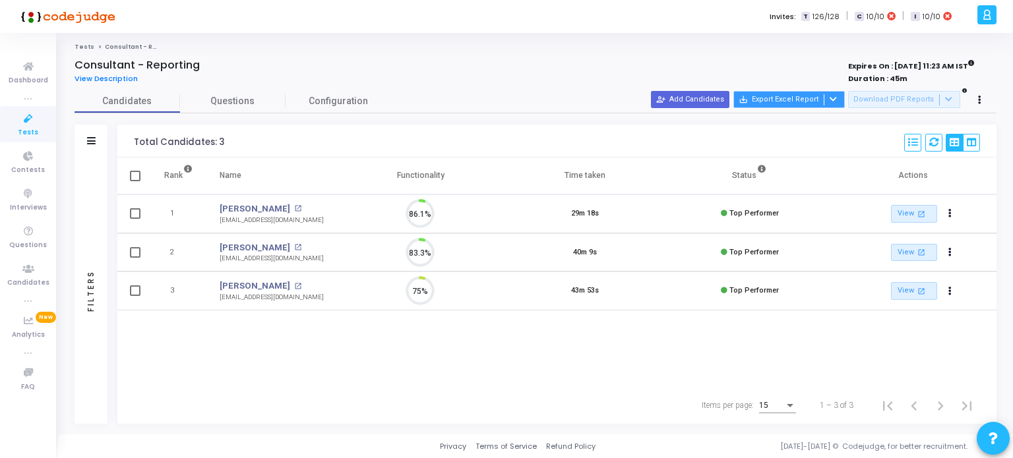
scroll to position [27, 34]
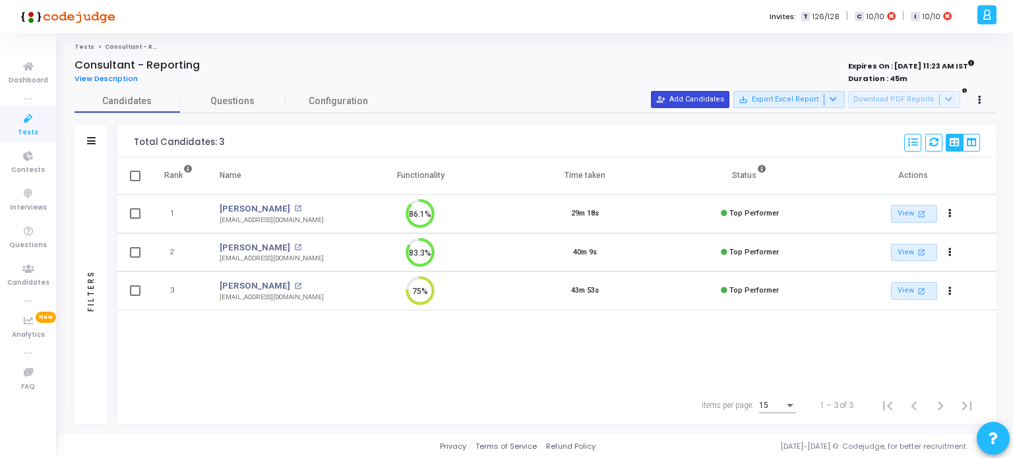
click at [706, 99] on button "person_add_alt Add Candidates" at bounding box center [690, 99] width 78 height 17
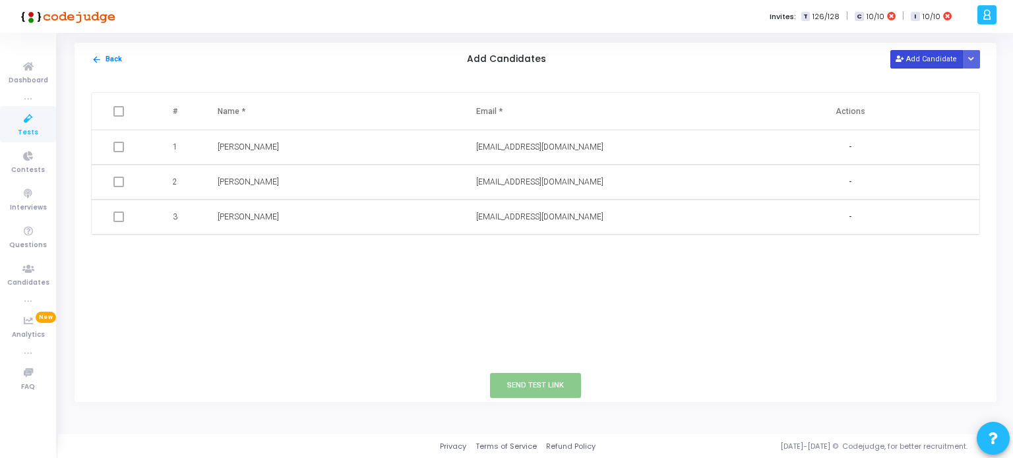
click at [918, 59] on button "Add Candidate" at bounding box center [926, 59] width 73 height 18
click at [228, 250] on input "text" at bounding box center [298, 252] width 160 height 22
type input "[PERSON_NAME]"
click at [514, 254] on input "text" at bounding box center [556, 252] width 160 height 22
paste input ""[PERSON_NAME]" <[EMAIL_ADDRESS][DOMAIN_NAME]>"
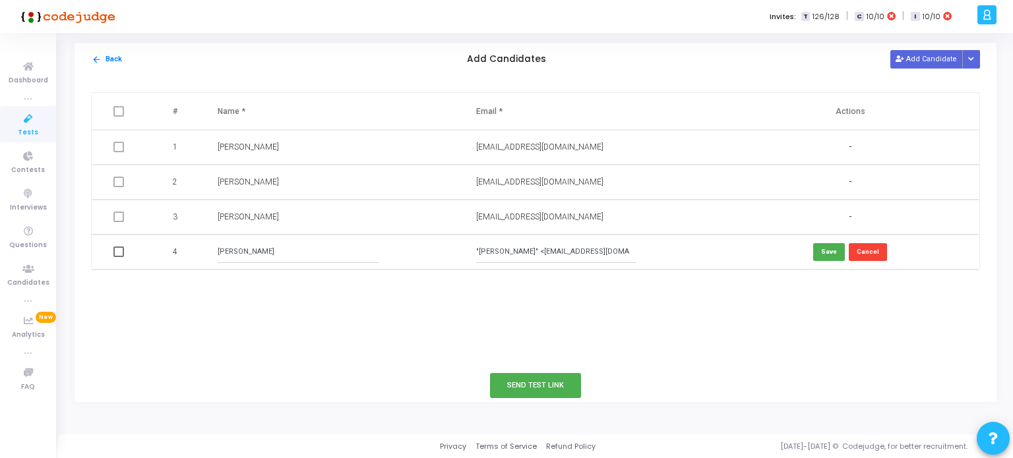
click at [530, 250] on input ""[PERSON_NAME]" <[EMAIL_ADDRESS][DOMAIN_NAME]>" at bounding box center [556, 252] width 160 height 22
click at [576, 247] on input "[EMAIL_ADDRESS][DOMAIN_NAME]>" at bounding box center [556, 252] width 160 height 22
type input "[EMAIL_ADDRESS][DOMAIN_NAME]"
click at [830, 250] on button "Save" at bounding box center [829, 252] width 32 height 18
click at [937, 64] on button "Add Candidate" at bounding box center [926, 59] width 73 height 18
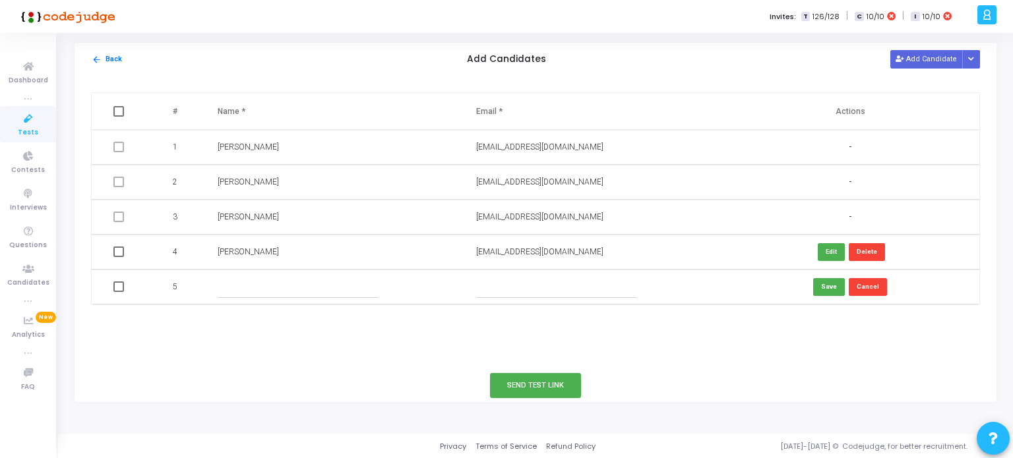
click at [229, 289] on input "text" at bounding box center [298, 287] width 160 height 22
type input "Sagar"
paste input ""[EMAIL_ADDRESS][DOMAIN_NAME]" <[EMAIL_ADDRESS][DOMAIN_NAME]>"
click at [527, 284] on input ""[EMAIL_ADDRESS][DOMAIN_NAME]" <[EMAIL_ADDRESS][DOMAIN_NAME]" at bounding box center [556, 287] width 160 height 22
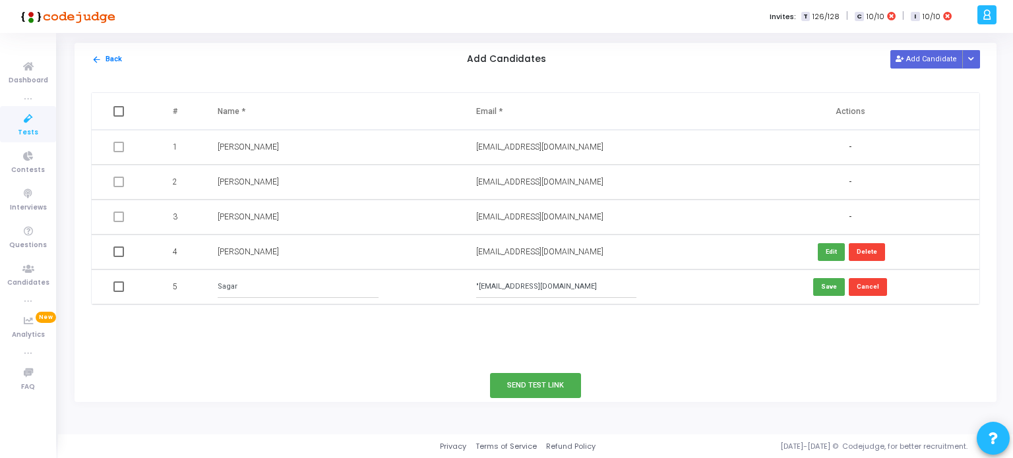
scroll to position [0, 0]
type input "[EMAIL_ADDRESS][DOMAIN_NAME]"
click at [274, 281] on input "Sagar" at bounding box center [298, 287] width 160 height 22
type input "[PERSON_NAME]"
click at [831, 289] on button "Save" at bounding box center [829, 287] width 32 height 18
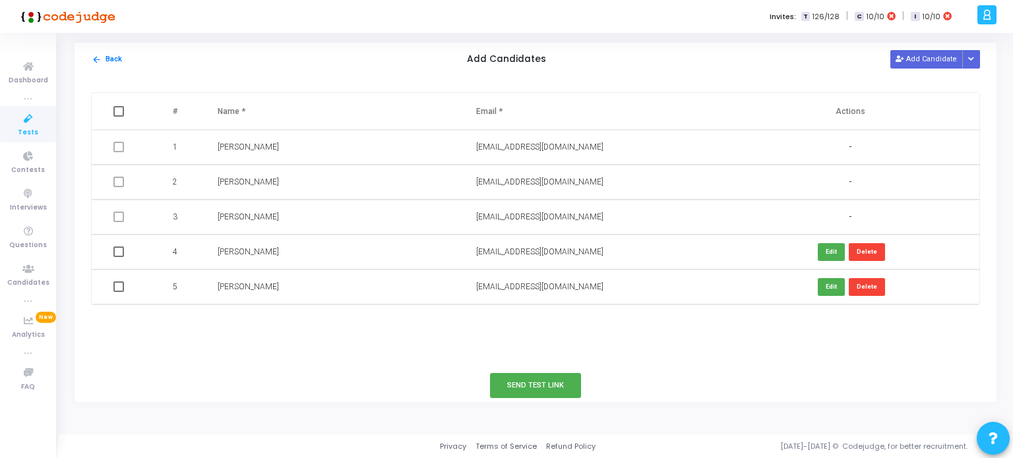
click at [120, 252] on span at bounding box center [118, 252] width 11 height 11
click at [119, 257] on input "checkbox" at bounding box center [118, 257] width 1 height 1
checkbox input "true"
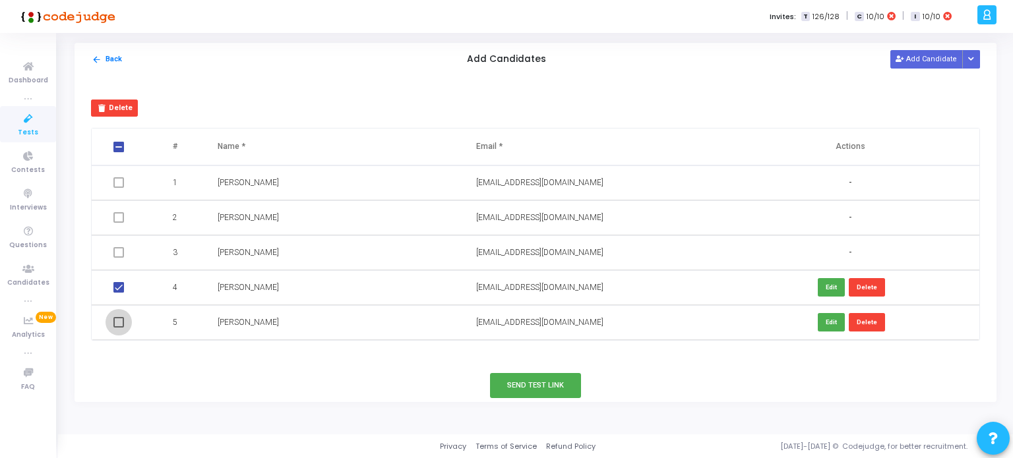
click at [117, 320] on span at bounding box center [118, 322] width 11 height 11
click at [118, 328] on input "checkbox" at bounding box center [118, 328] width 1 height 1
checkbox input "true"
click at [550, 386] on button "Send Test Link" at bounding box center [535, 385] width 91 height 24
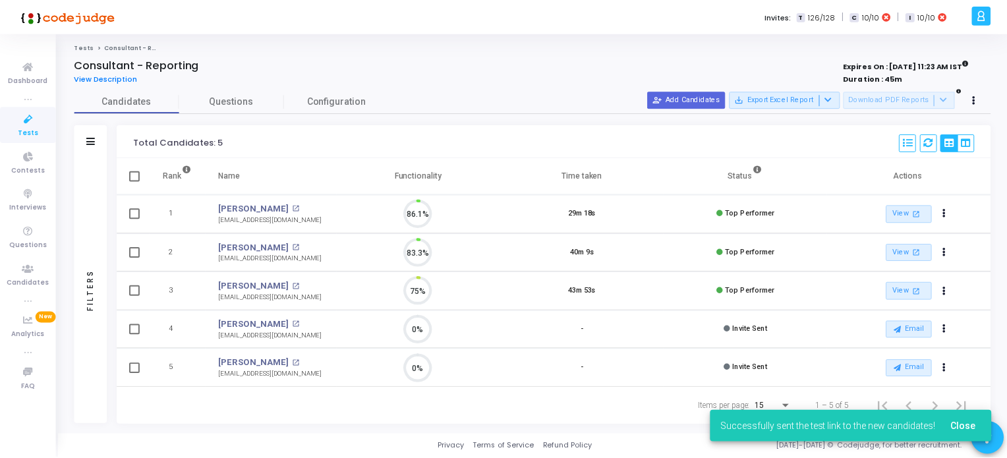
scroll to position [27, 34]
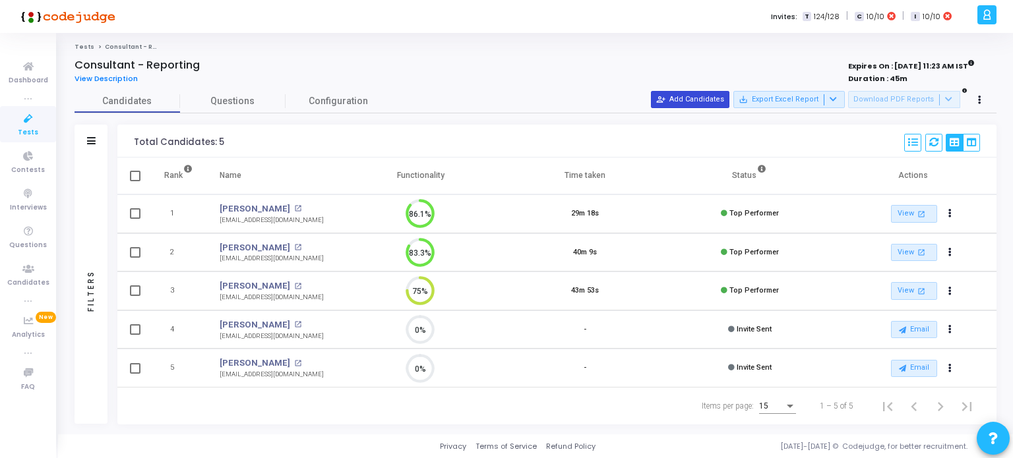
click at [684, 98] on button "person_add_alt Add Candidates" at bounding box center [690, 99] width 78 height 17
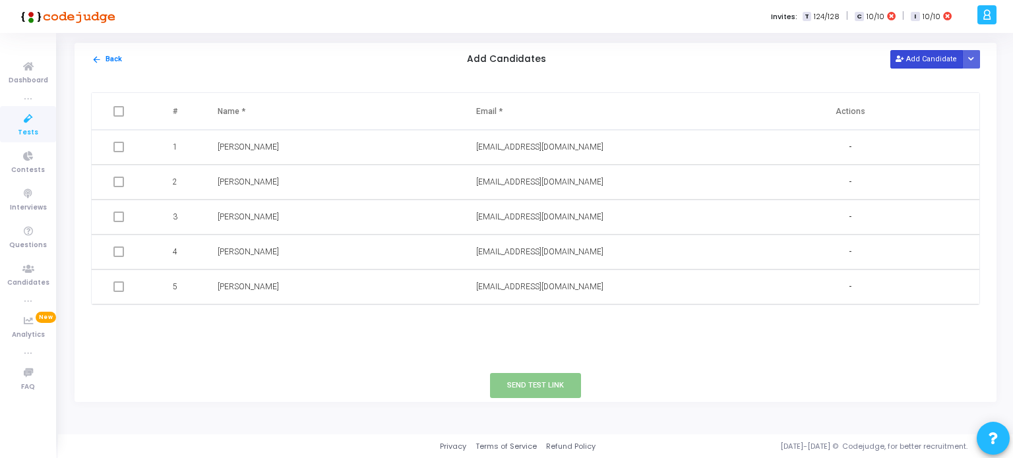
click at [916, 57] on button "Add Candidate" at bounding box center [926, 59] width 73 height 18
paste input "[EMAIL_ADDRESS][DOMAIN_NAME]"
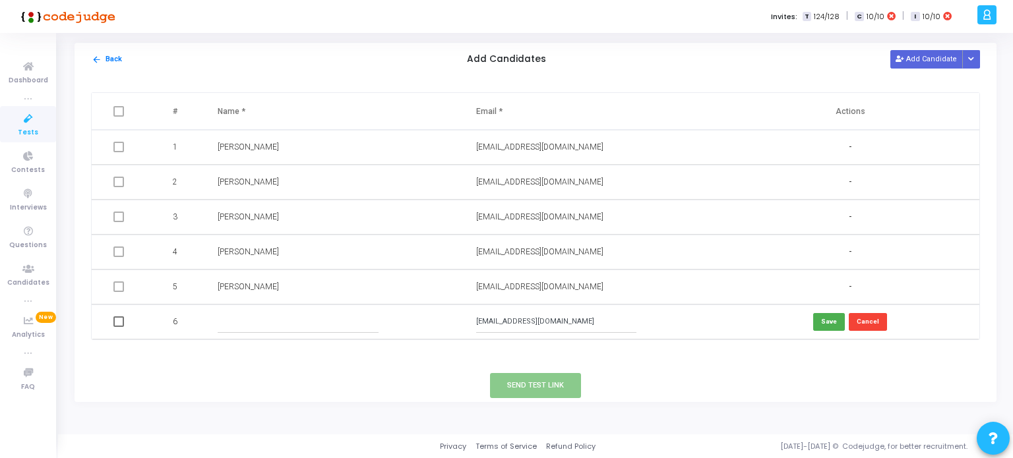
type input "[EMAIL_ADDRESS][DOMAIN_NAME]"
click at [263, 315] on input "text" at bounding box center [298, 322] width 160 height 22
type input "[DATE][PERSON_NAME]"
click at [825, 323] on button "Save" at bounding box center [829, 322] width 32 height 18
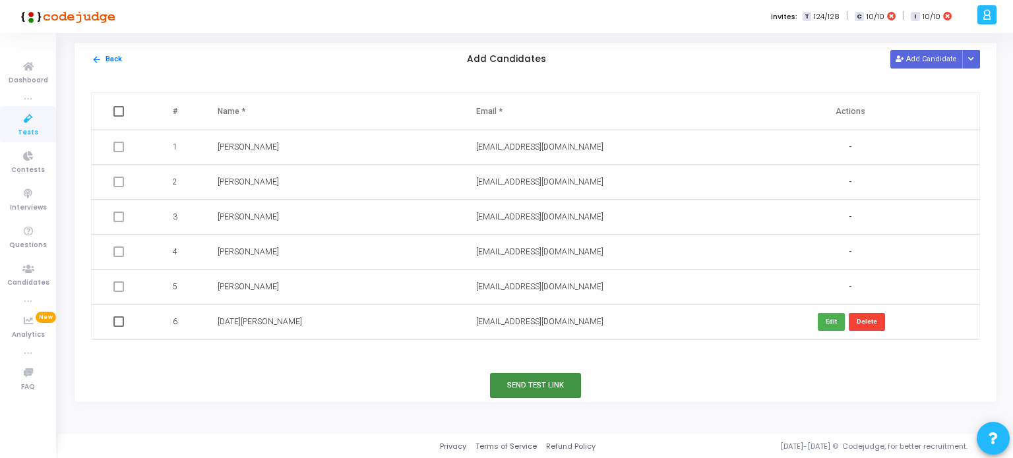
click at [550, 392] on button "Send Test Link" at bounding box center [535, 385] width 91 height 24
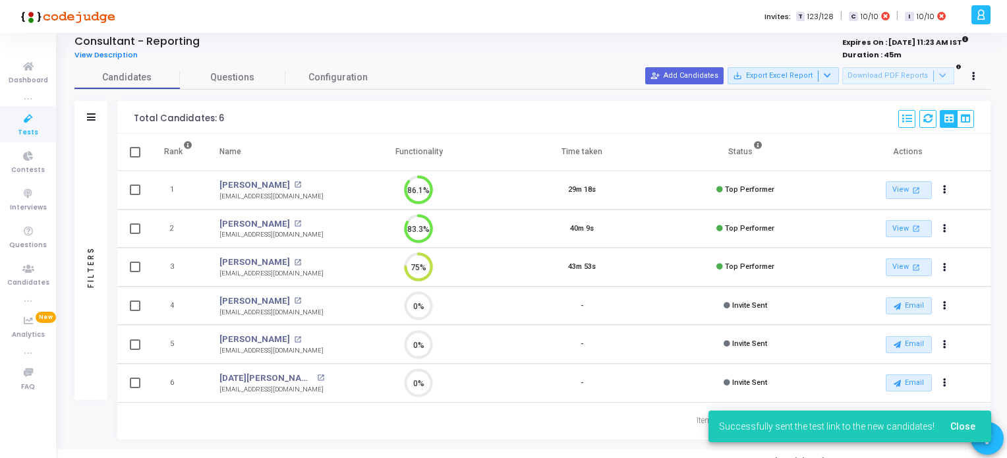
scroll to position [37, 0]
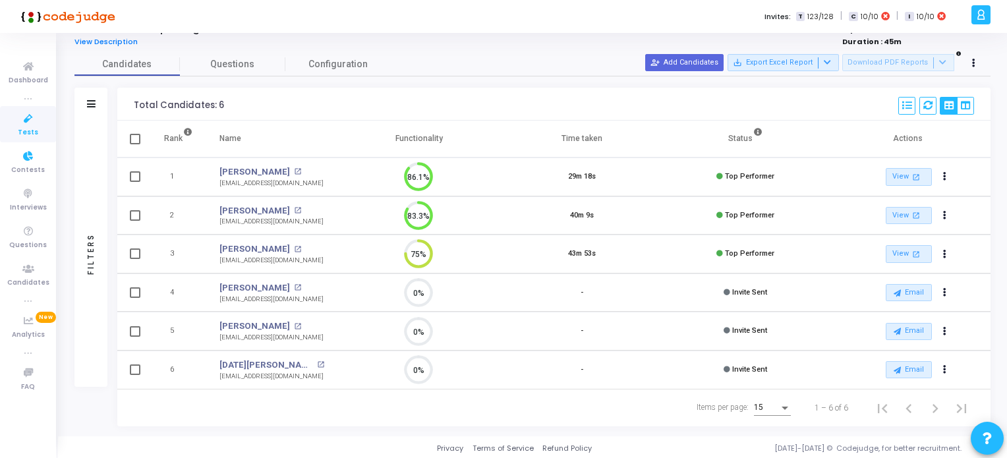
click at [26, 132] on span "Tests" at bounding box center [28, 132] width 20 height 11
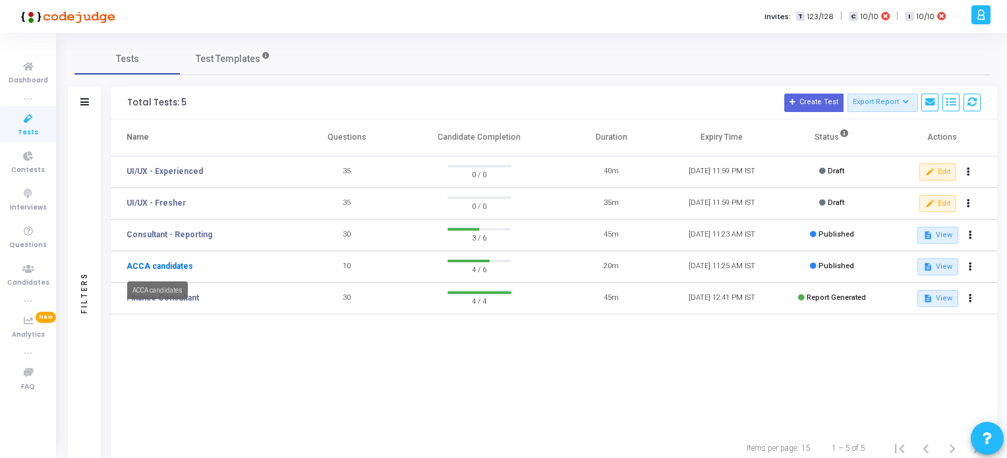
click at [172, 267] on link "ACCA candidates" at bounding box center [160, 266] width 67 height 12
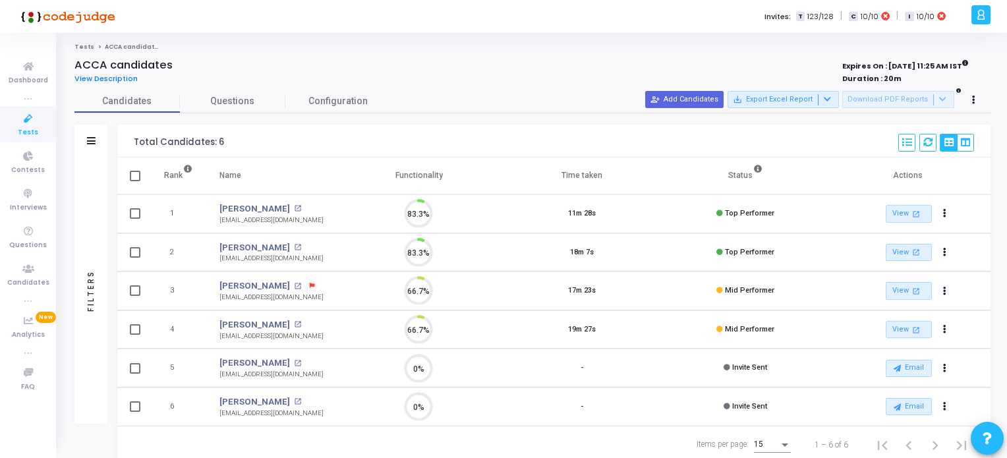
scroll to position [27, 34]
click at [26, 125] on icon at bounding box center [29, 119] width 28 height 16
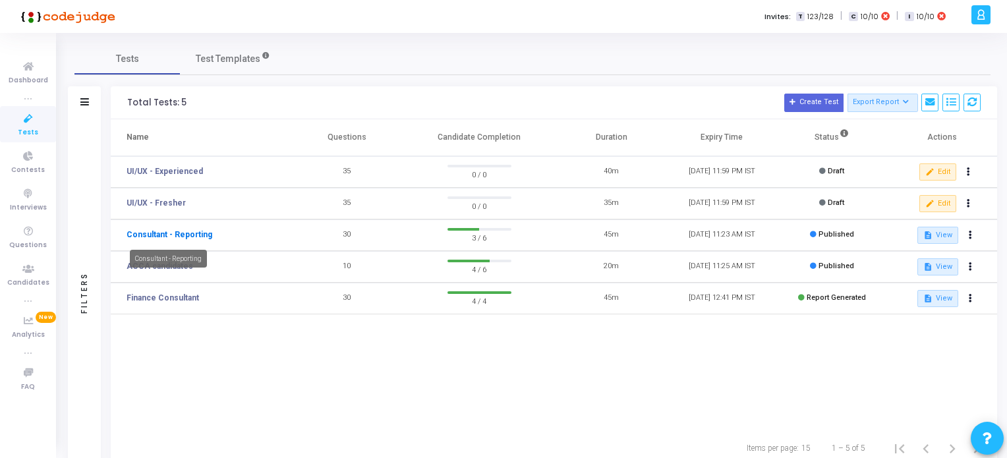
click at [177, 234] on link "Consultant - Reporting" at bounding box center [170, 235] width 86 height 12
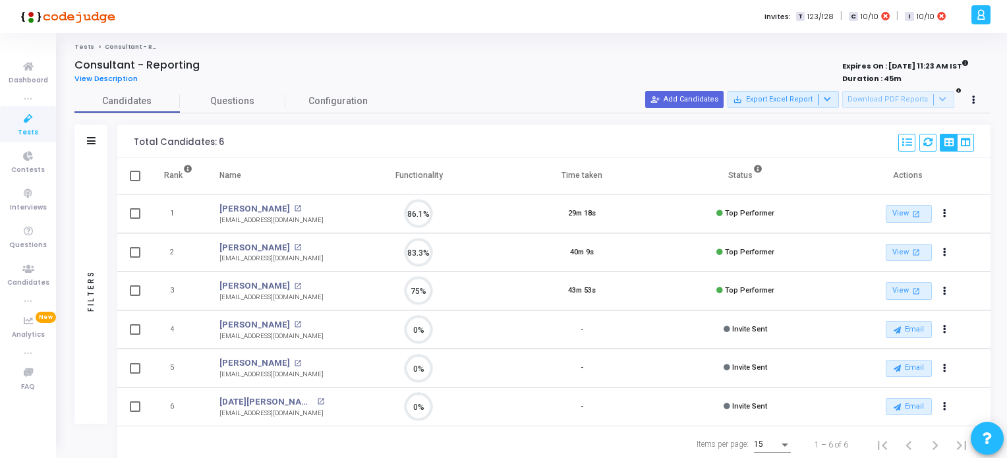
scroll to position [27, 34]
click at [701, 95] on button "person_add_alt Add Candidates" at bounding box center [684, 99] width 78 height 17
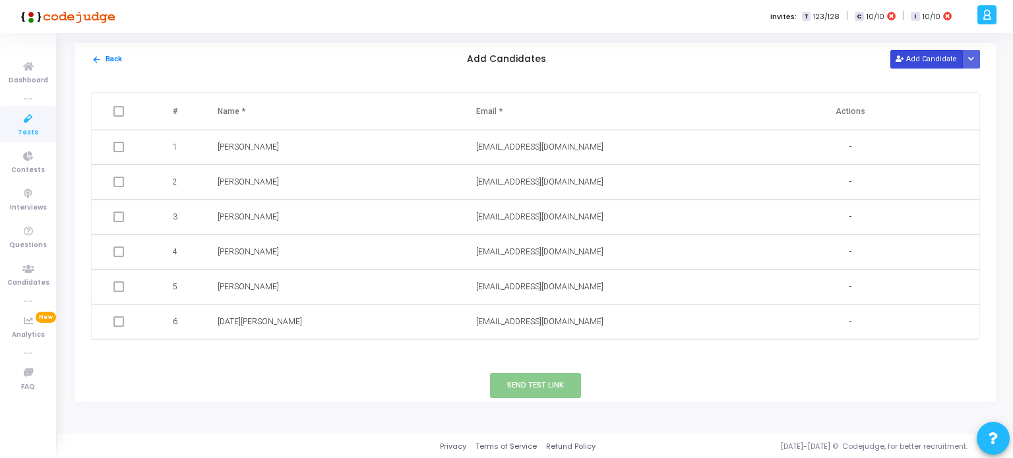
click at [916, 56] on button "Add Candidate" at bounding box center [926, 59] width 73 height 18
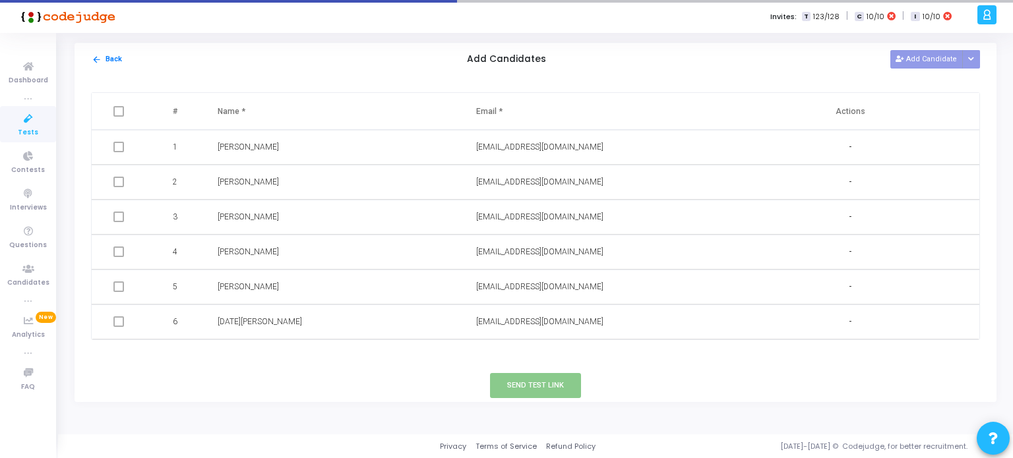
scroll to position [6, 0]
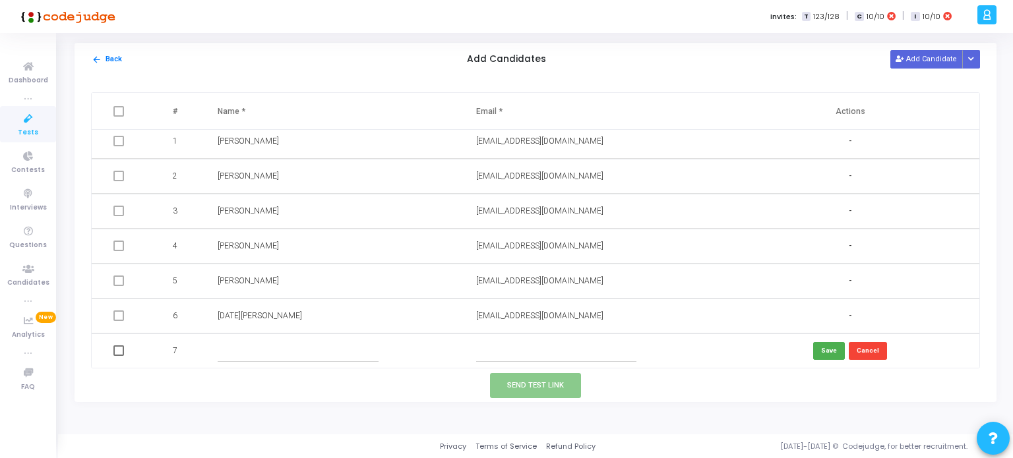
drag, startPoint x: 239, startPoint y: 345, endPoint x: 269, endPoint y: 337, distance: 30.7
click at [242, 344] on input "text" at bounding box center [298, 351] width 160 height 22
type input "[PERSON_NAME]"
click at [493, 345] on input "text" at bounding box center [556, 351] width 160 height 22
paste input ""[EMAIL_ADDRESS][DOMAIN_NAME]" <[EMAIL_ADDRESS][DOMAIN_NAME]>"
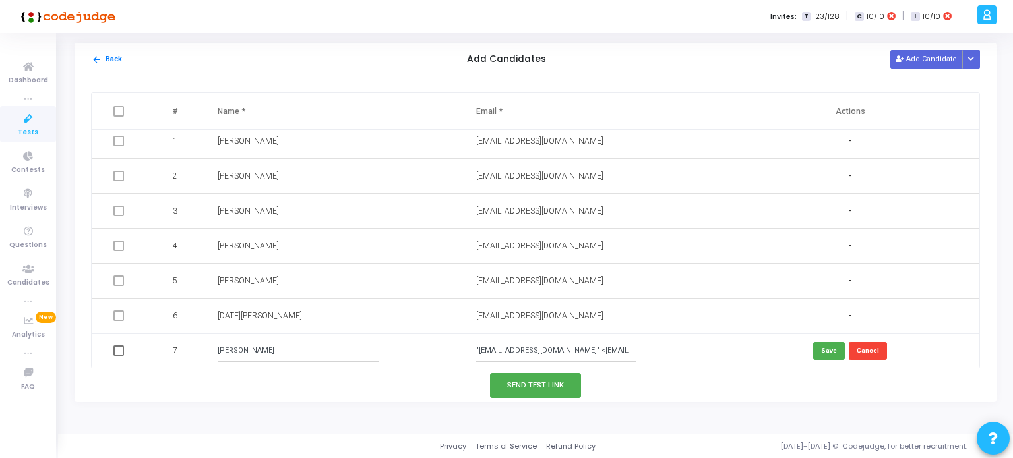
scroll to position [0, 71]
click at [517, 349] on input ""[EMAIL_ADDRESS][DOMAIN_NAME]" <[EMAIL_ADDRESS][DOMAIN_NAME]>" at bounding box center [556, 351] width 160 height 22
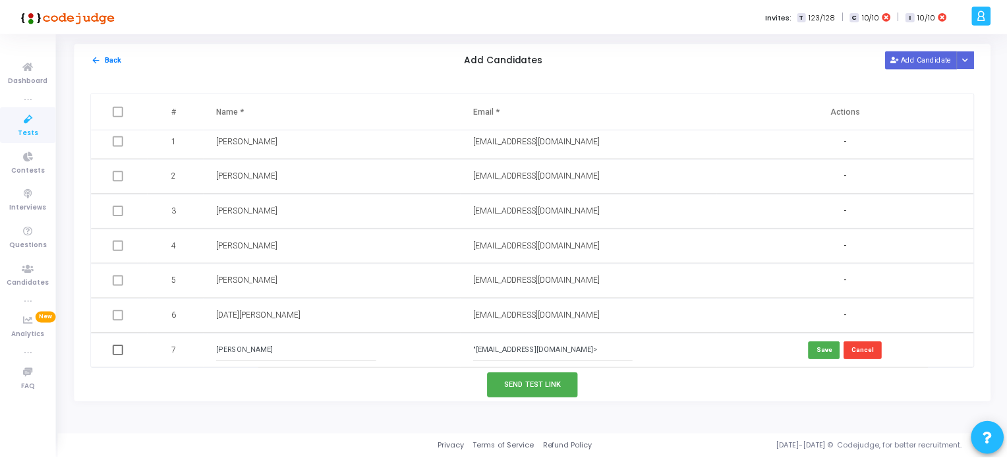
scroll to position [0, 0]
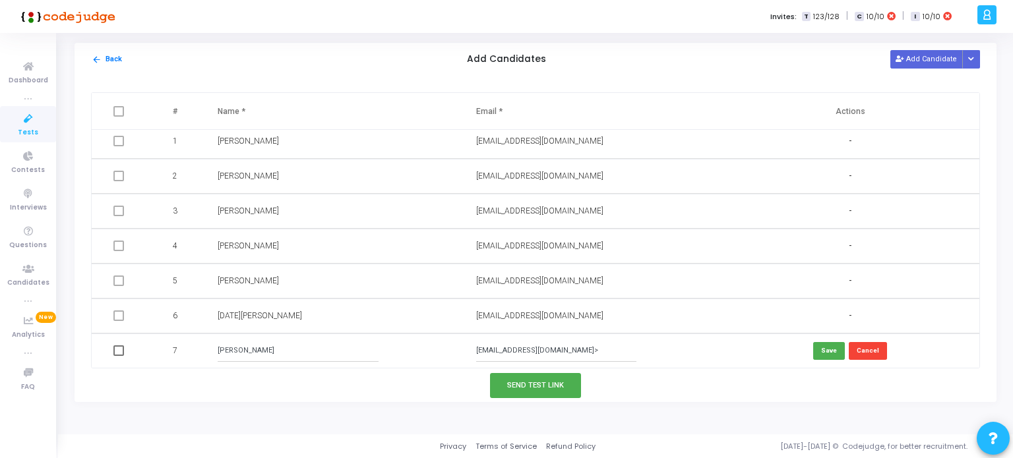
click at [585, 351] on input "[EMAIL_ADDRESS][DOMAIN_NAME]>" at bounding box center [556, 351] width 160 height 22
type input "[EMAIL_ADDRESS][DOMAIN_NAME]"
click at [840, 353] on button "Save" at bounding box center [829, 351] width 32 height 18
click at [531, 391] on button "Send Test Link" at bounding box center [535, 385] width 91 height 24
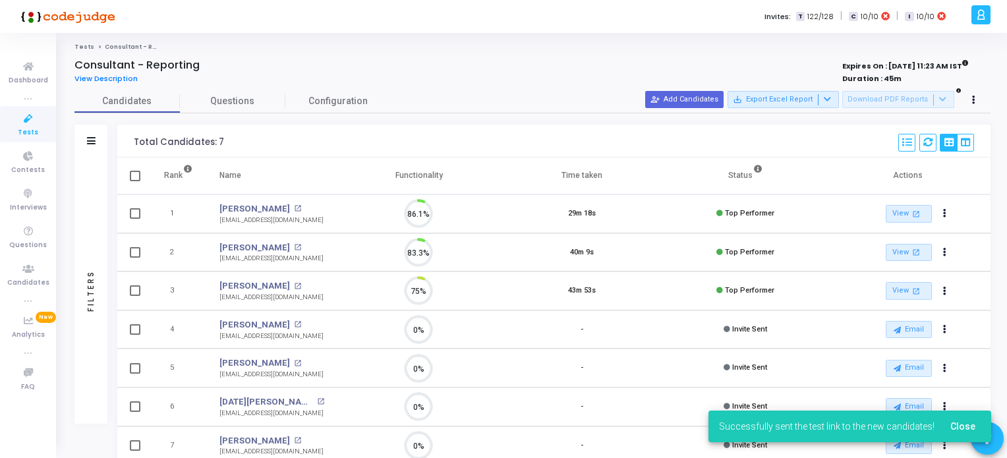
scroll to position [27, 34]
